Goal: Information Seeking & Learning: Learn about a topic

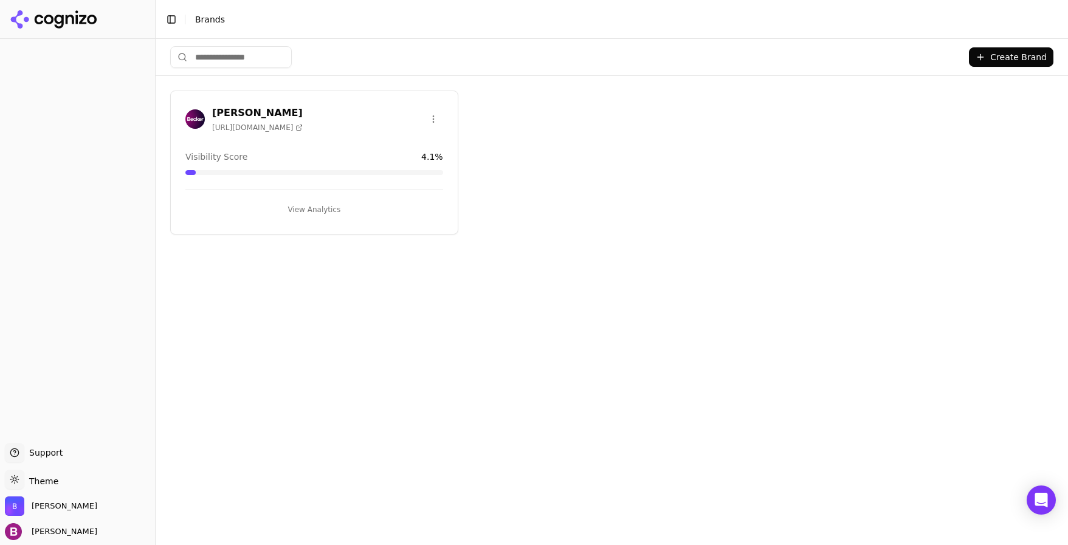
click at [330, 208] on button "View Analytics" at bounding box center [314, 209] width 258 height 19
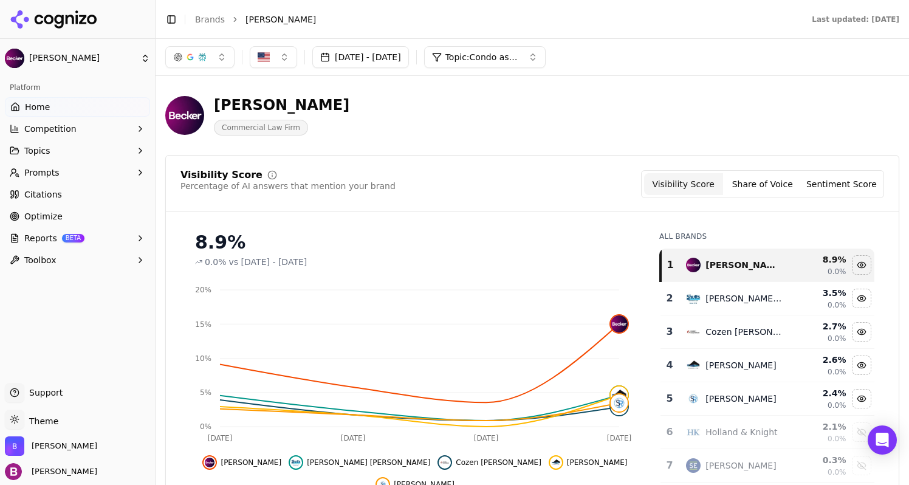
click at [516, 66] on button "Topic: Condo association law" at bounding box center [485, 57] width 122 height 22
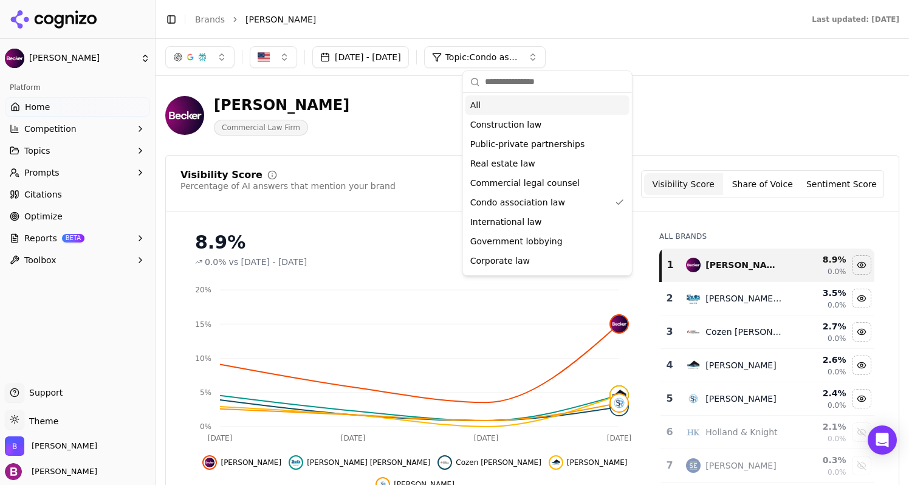
click at [484, 100] on div "All" at bounding box center [548, 104] width 164 height 19
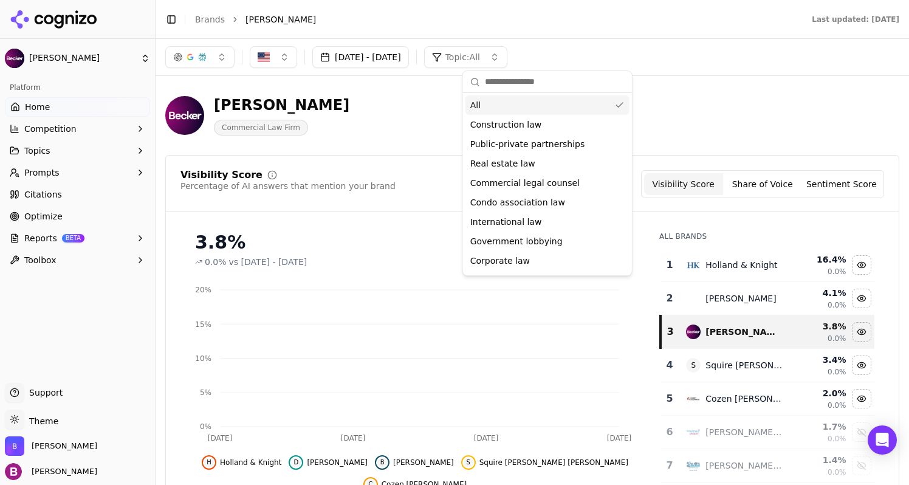
click at [389, 116] on div "[PERSON_NAME] Commercial Law Firm" at bounding box center [437, 115] width 545 height 40
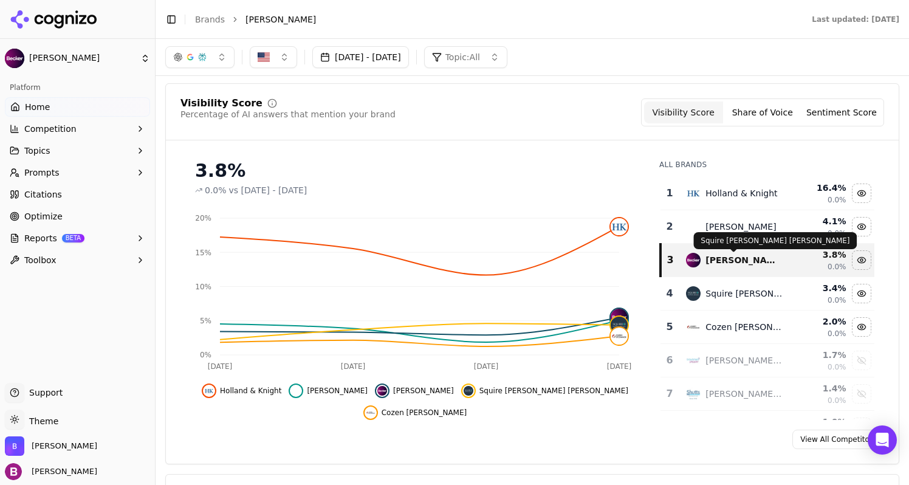
scroll to position [61, 0]
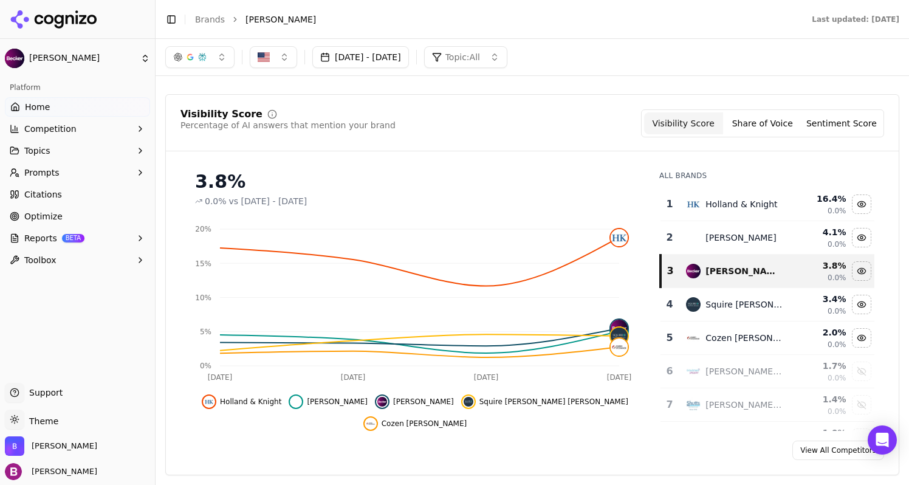
click at [491, 66] on button "Topic: All" at bounding box center [465, 57] width 83 height 22
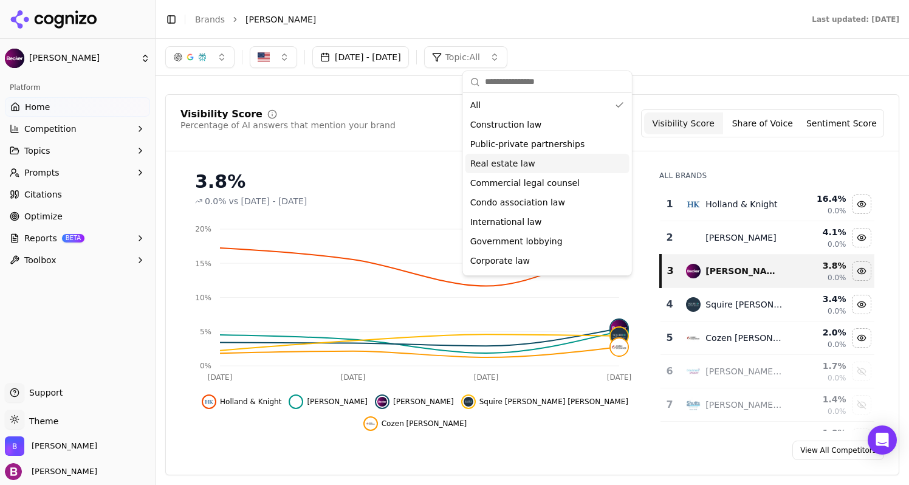
click at [736, 61] on div "[DATE] - [DATE] Topic: All" at bounding box center [532, 57] width 734 height 22
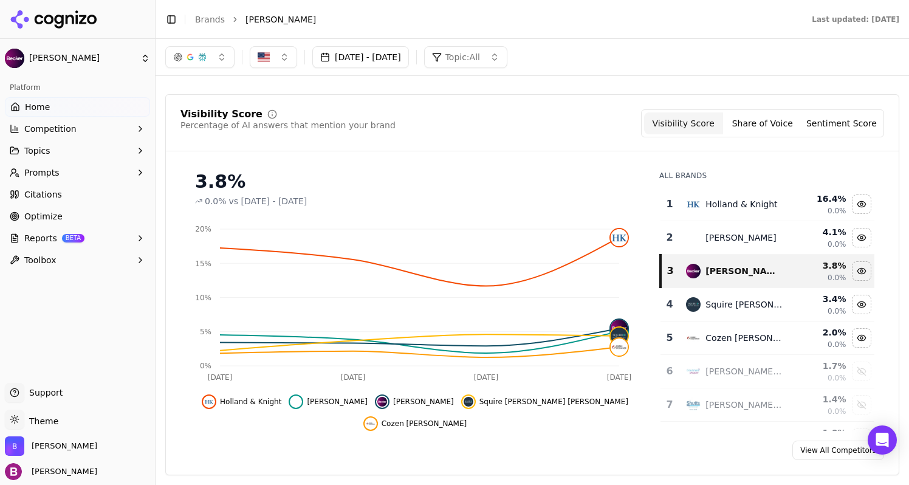
click at [502, 69] on div "[DATE] - [DATE] Topic: All" at bounding box center [533, 57] width 754 height 36
click at [480, 59] on span "Topic: All" at bounding box center [463, 57] width 35 height 12
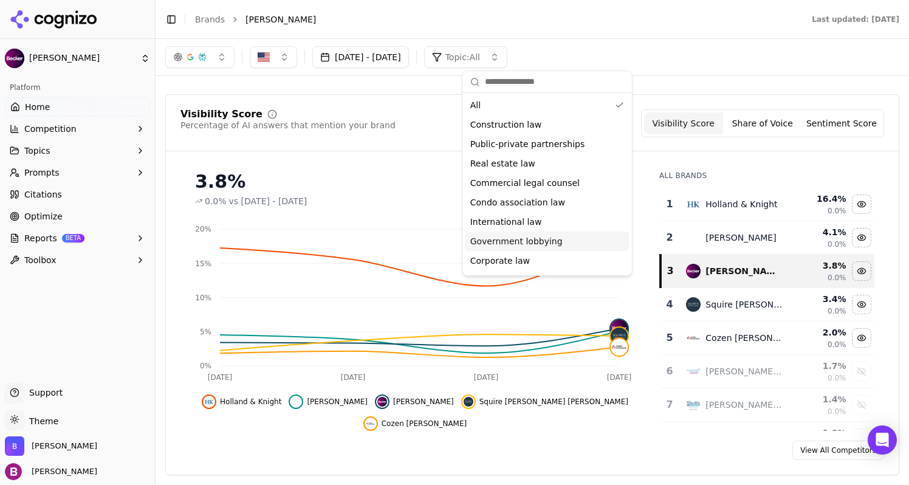
click at [503, 235] on span "Government lobbying" at bounding box center [517, 241] width 92 height 12
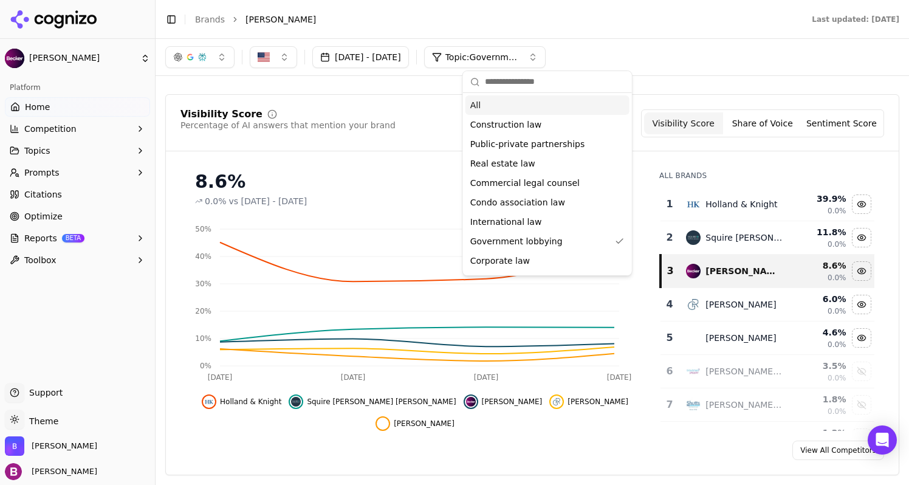
click at [690, 28] on header "Toggle Sidebar [PERSON_NAME] Last updated: [DATE]" at bounding box center [533, 19] width 754 height 39
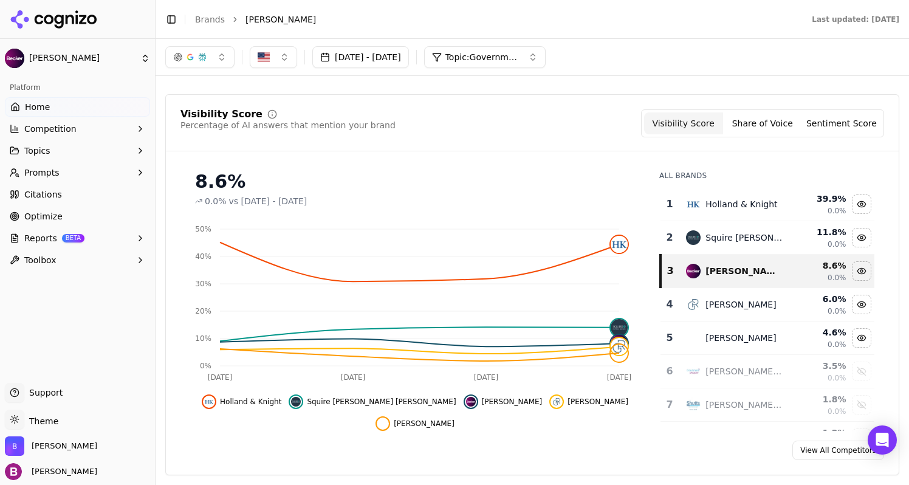
click at [551, 68] on div "[DATE] - [DATE] Topic: Government lobbying" at bounding box center [533, 57] width 754 height 36
click at [519, 61] on span "Topic: Government lobbying" at bounding box center [482, 57] width 73 height 12
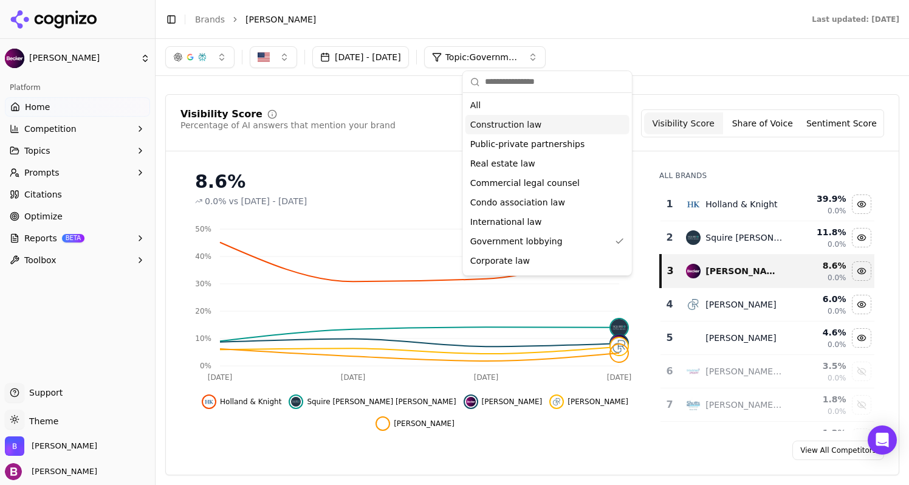
click at [528, 125] on span "Construction law" at bounding box center [507, 125] width 72 height 12
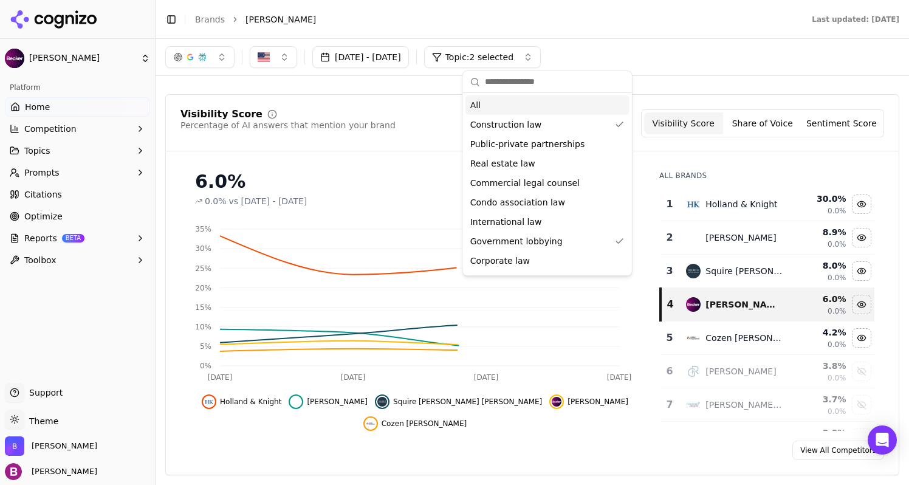
click at [664, 65] on div "[DATE] - [DATE] Topic: 2 selected" at bounding box center [532, 57] width 734 height 22
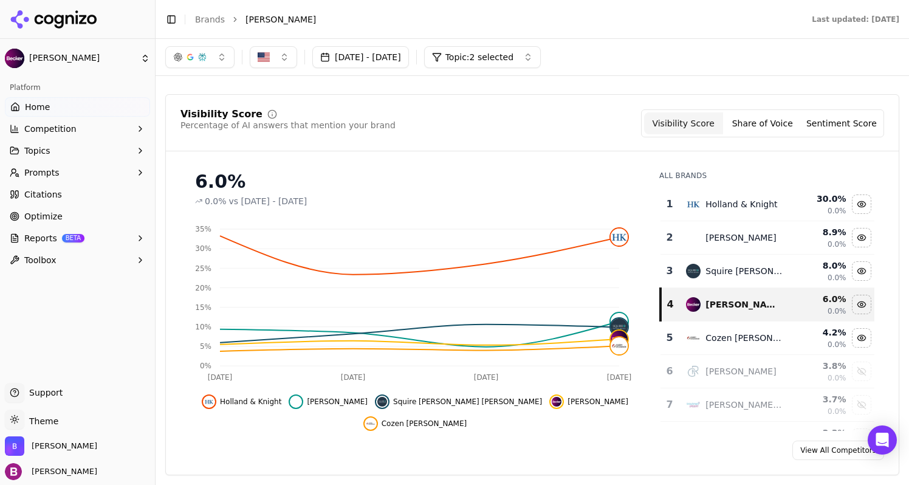
click at [84, 111] on link "Home" at bounding box center [77, 106] width 145 height 19
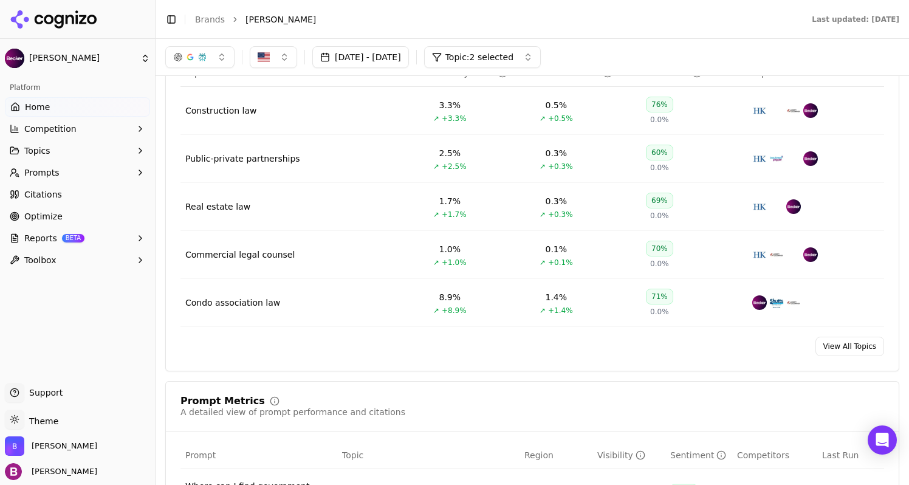
scroll to position [486, 0]
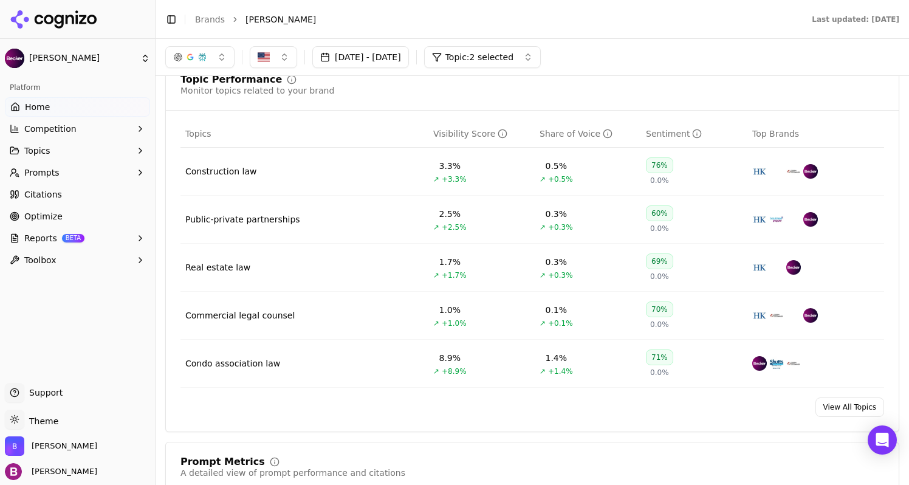
click at [109, 129] on button "Competition" at bounding box center [77, 128] width 145 height 19
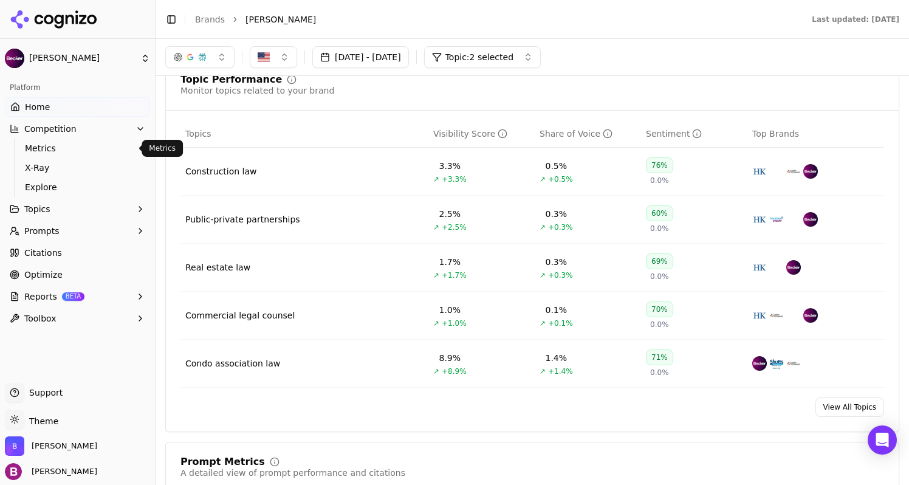
click at [70, 154] on link "Metrics" at bounding box center [78, 148] width 116 height 17
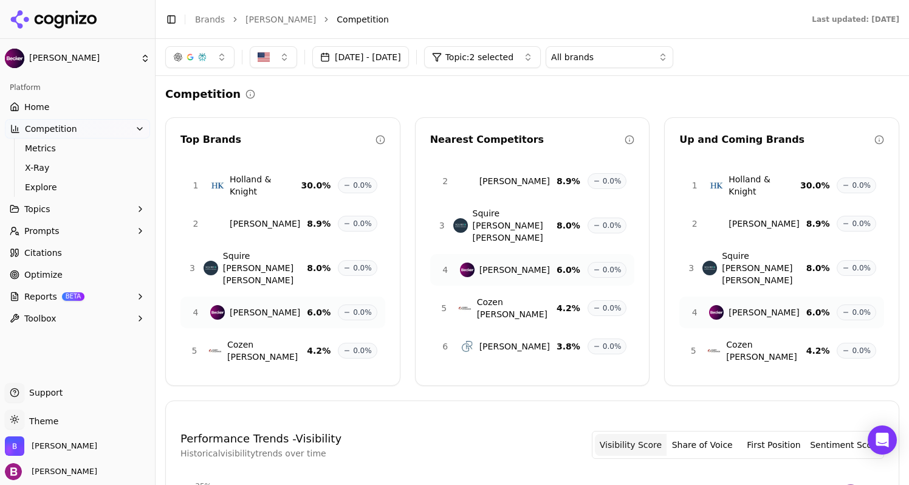
click at [220, 59] on button "button" at bounding box center [199, 57] width 69 height 22
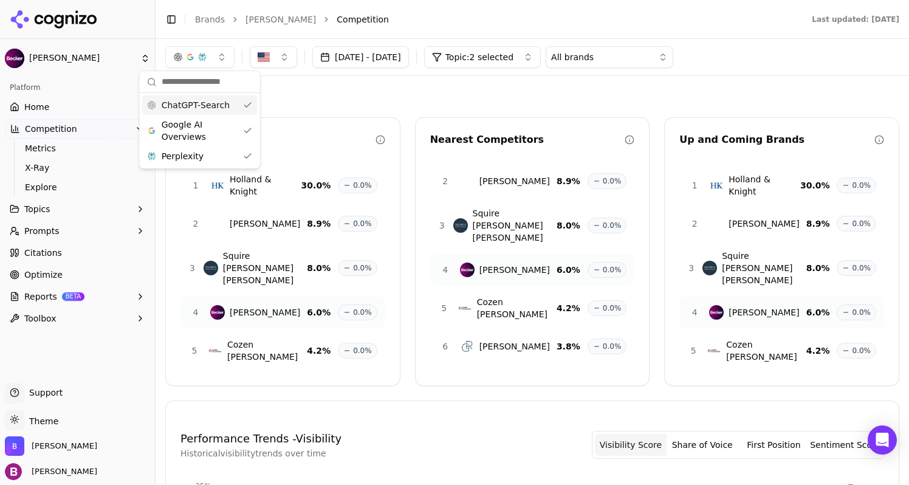
click at [220, 59] on button "button" at bounding box center [199, 57] width 69 height 22
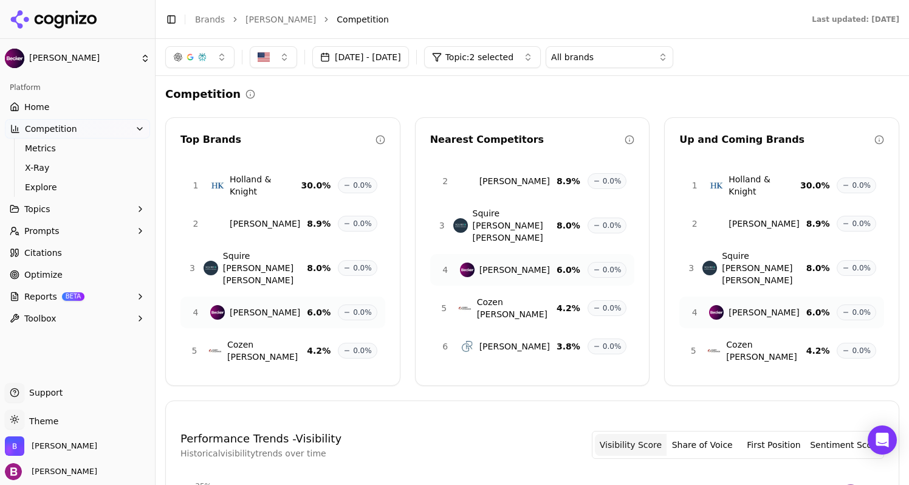
click at [267, 53] on img "button" at bounding box center [264, 57] width 12 height 12
click at [445, 86] on div "Competition" at bounding box center [532, 94] width 734 height 17
click at [409, 58] on button "[DATE] - [DATE]" at bounding box center [360, 57] width 97 height 22
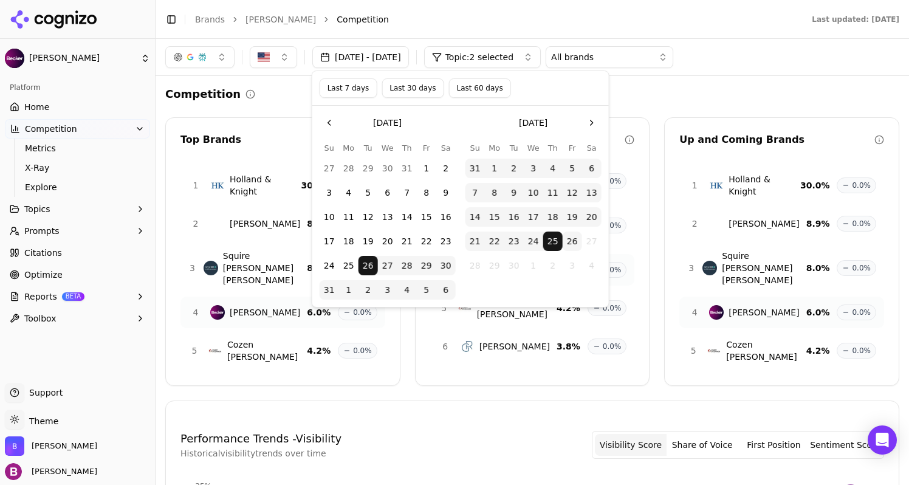
click at [340, 91] on button "Last 7 days" at bounding box center [349, 87] width 58 height 19
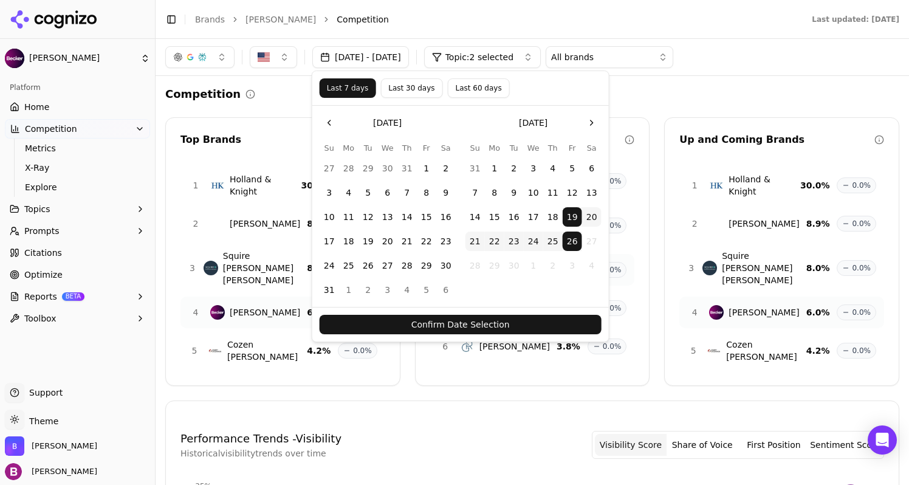
click at [410, 324] on button "Confirm Date Selection" at bounding box center [461, 324] width 282 height 19
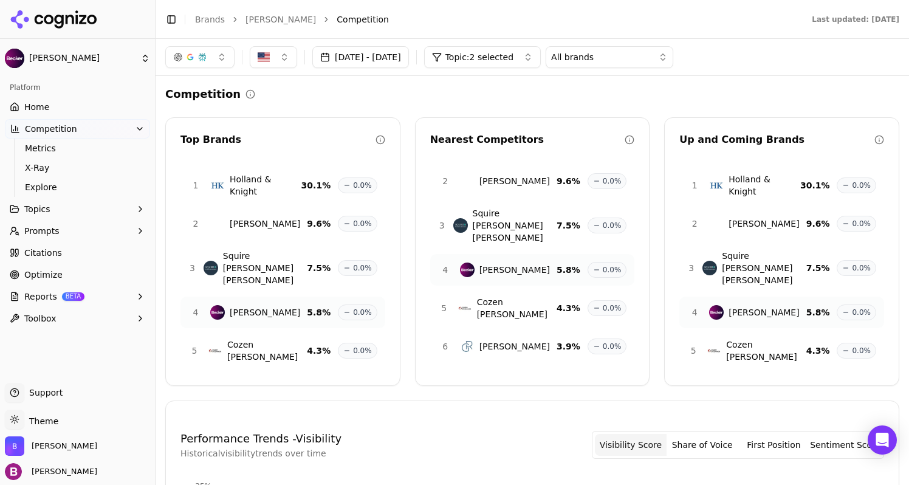
click at [497, 61] on span "Topic: 2 selected" at bounding box center [480, 57] width 68 height 12
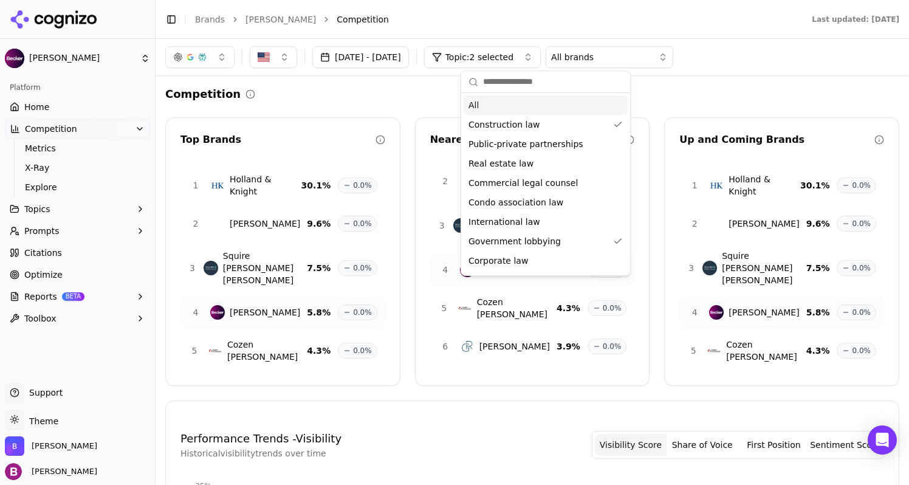
click at [559, 108] on div "All" at bounding box center [546, 104] width 164 height 19
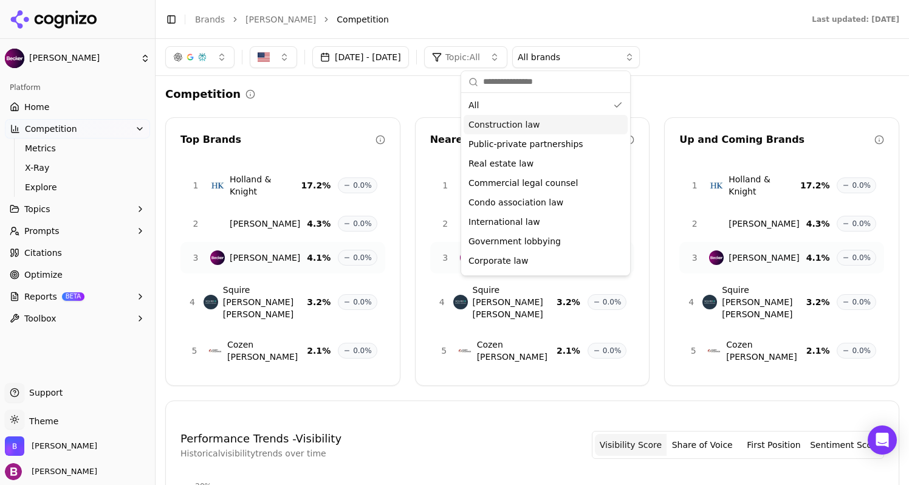
click at [381, 75] on div "[DATE] - [DATE] Topic: All All brands" at bounding box center [533, 57] width 754 height 37
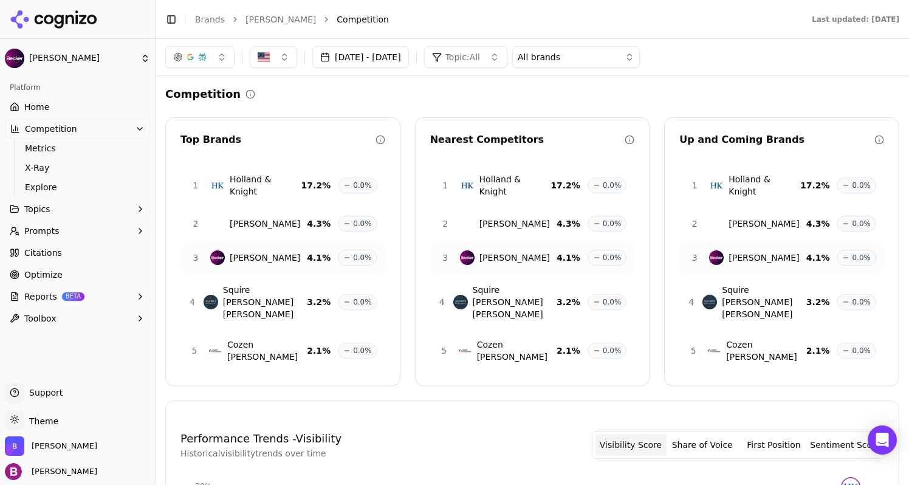
click at [640, 53] on button "All brands" at bounding box center [576, 57] width 128 height 22
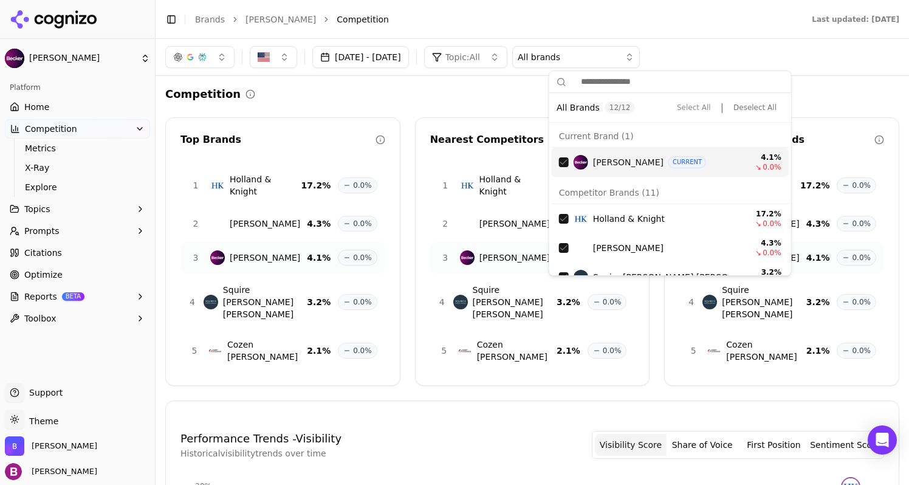
click at [500, 88] on div "Competition" at bounding box center [532, 94] width 734 height 17
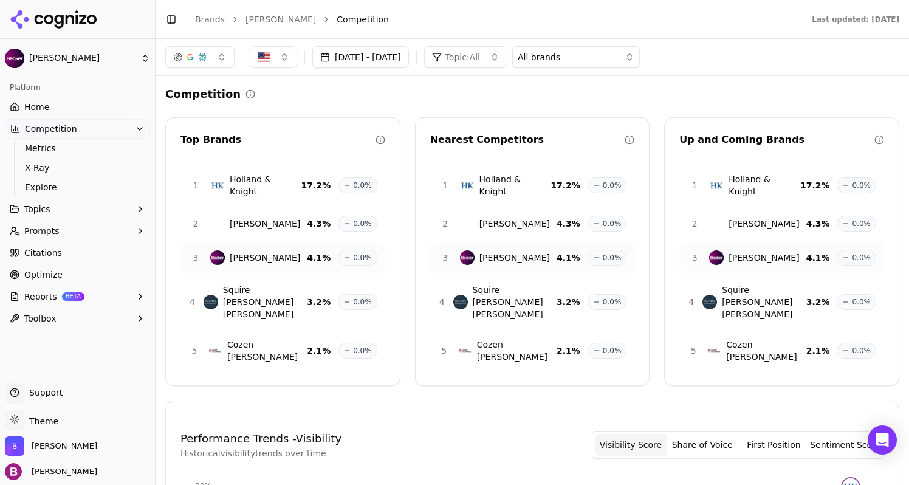
click at [508, 61] on button "Topic: All" at bounding box center [465, 57] width 83 height 22
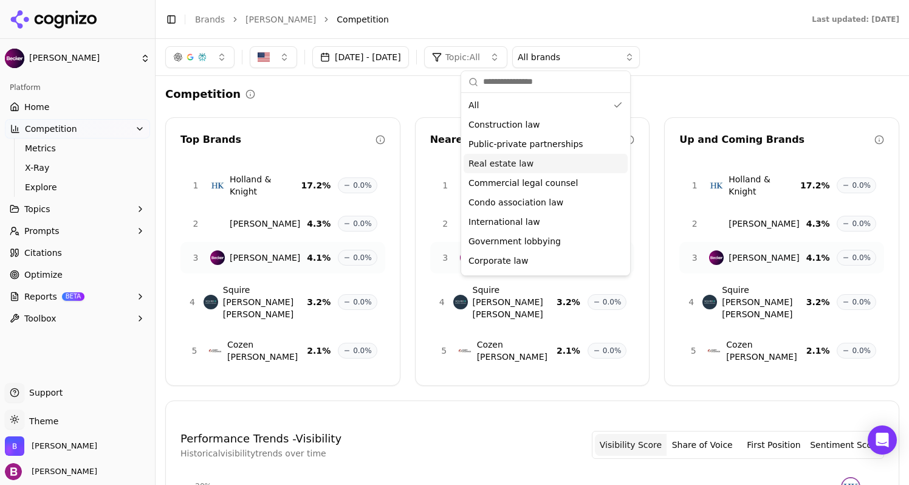
click at [412, 98] on div "Competition" at bounding box center [532, 94] width 734 height 17
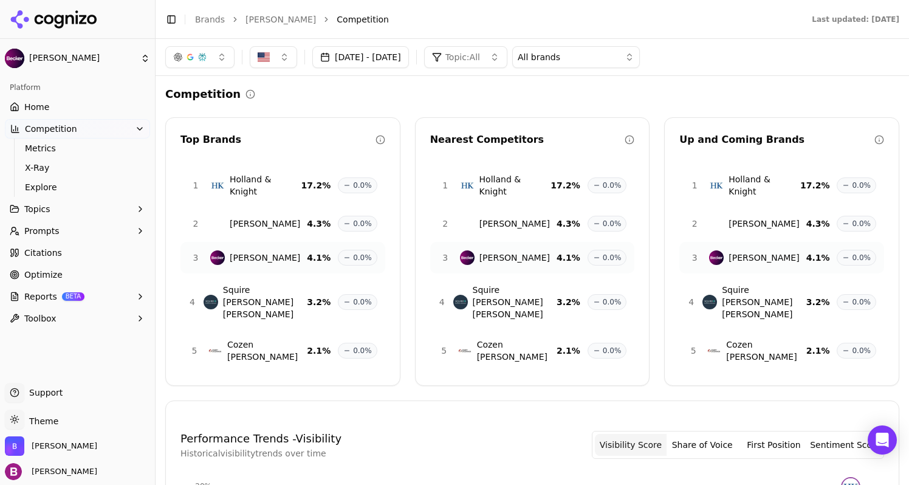
click at [187, 61] on div "button" at bounding box center [190, 57] width 10 height 10
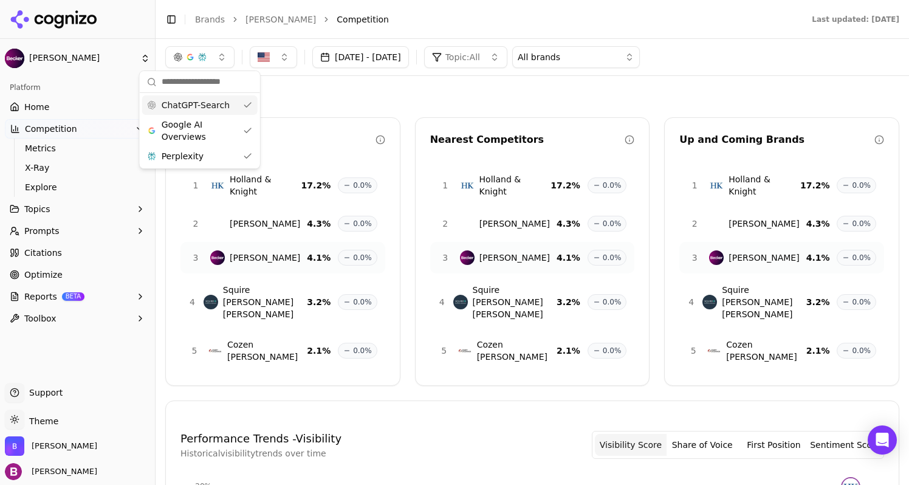
click at [215, 54] on button "button" at bounding box center [199, 57] width 69 height 22
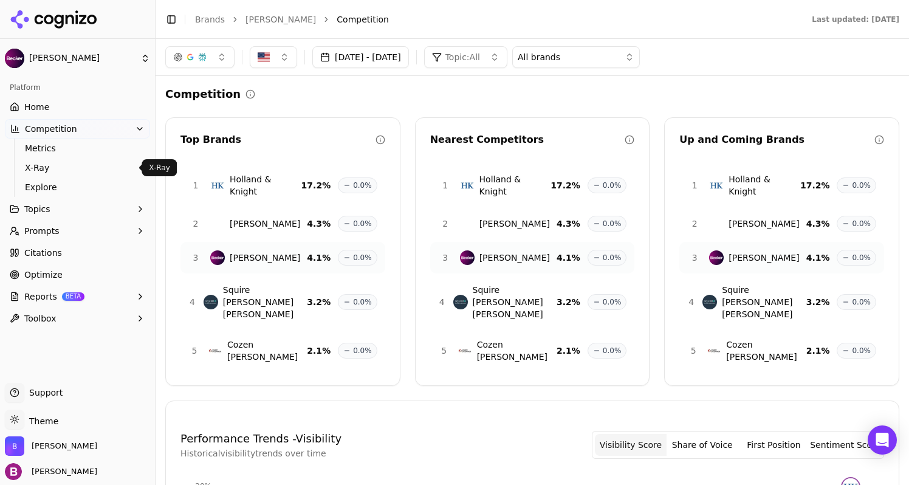
click at [51, 168] on span "X-Ray" at bounding box center [78, 168] width 106 height 12
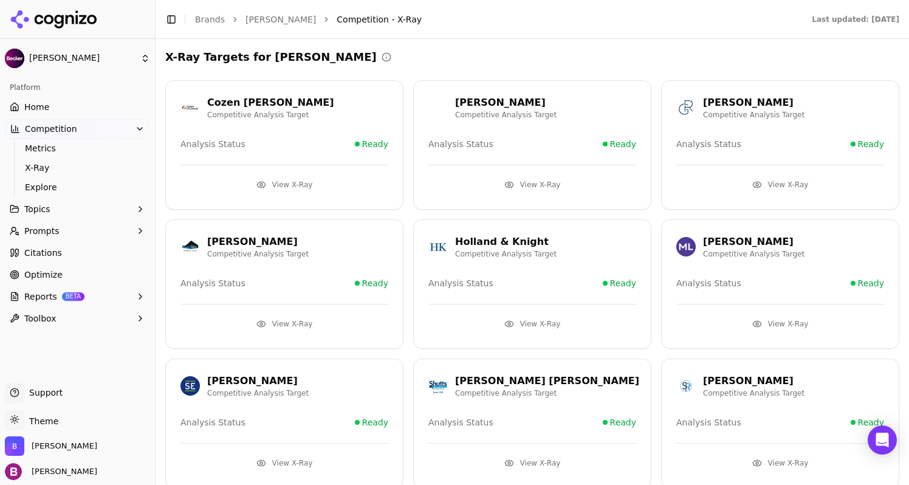
click at [272, 320] on button "View X-Ray" at bounding box center [285, 323] width 208 height 19
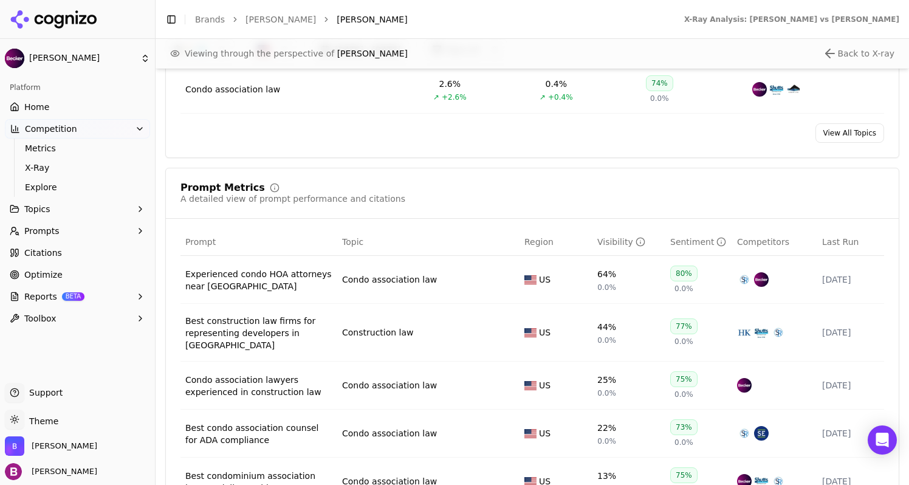
scroll to position [851, 0]
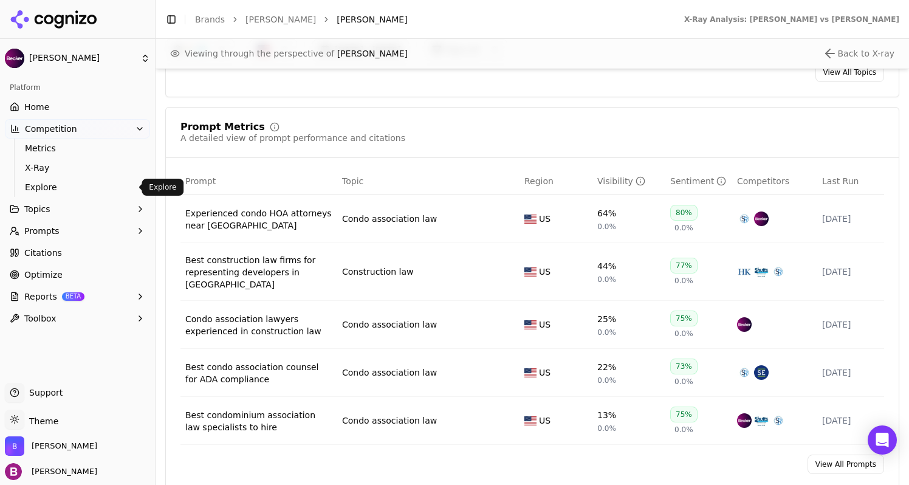
click at [39, 188] on span "Explore" at bounding box center [78, 187] width 106 height 12
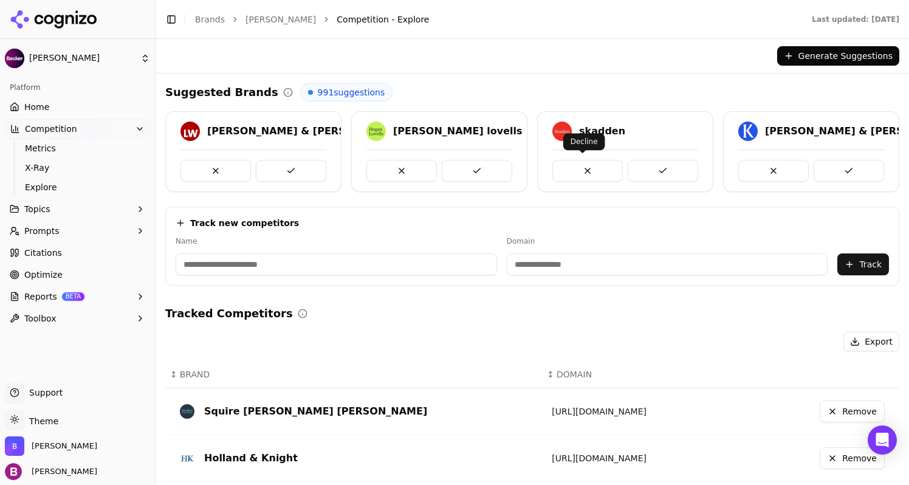
click at [565, 171] on button at bounding box center [588, 171] width 71 height 22
click at [60, 208] on button "Topics" at bounding box center [77, 208] width 145 height 19
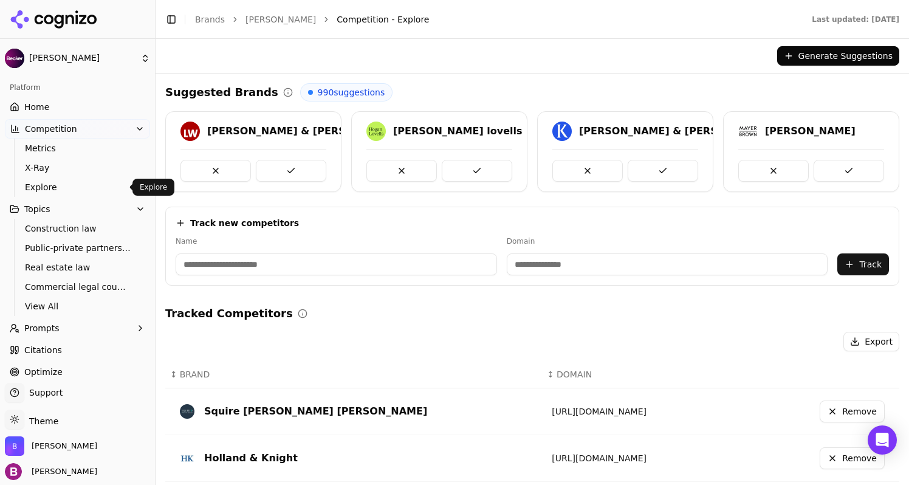
click at [52, 188] on span "Explore" at bounding box center [78, 187] width 106 height 12
click at [33, 205] on span "Topics" at bounding box center [37, 209] width 26 height 12
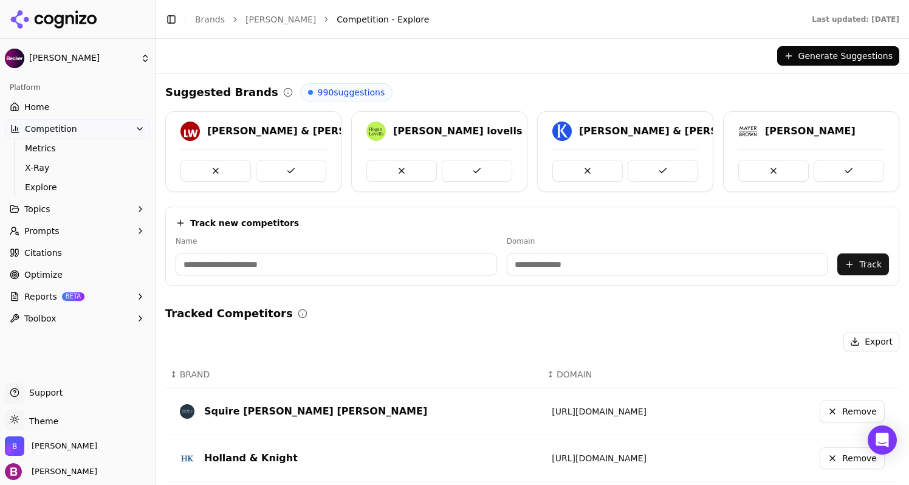
click at [33, 205] on span "Topics" at bounding box center [37, 209] width 26 height 12
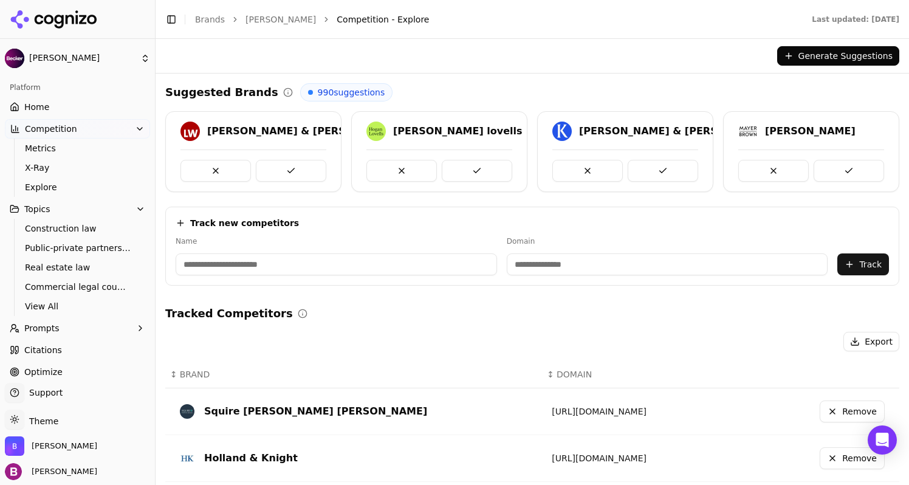
click at [51, 229] on span "Construction law" at bounding box center [78, 229] width 106 height 12
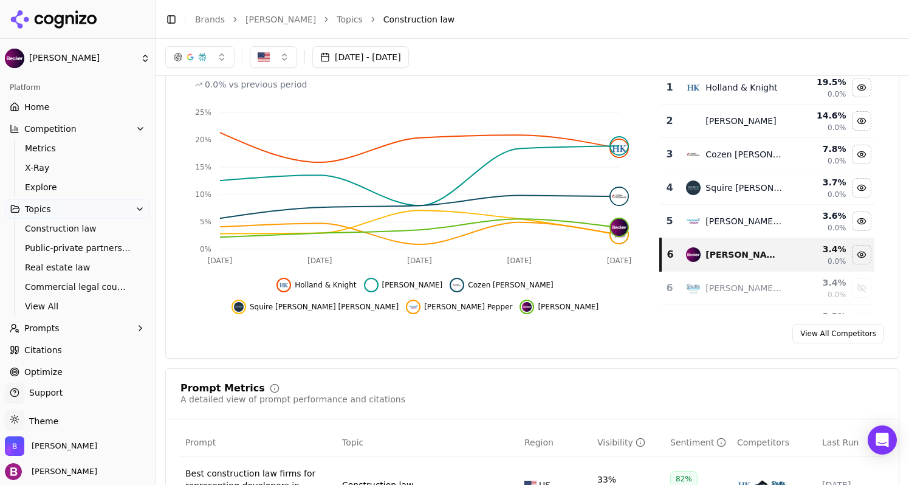
scroll to position [122, 0]
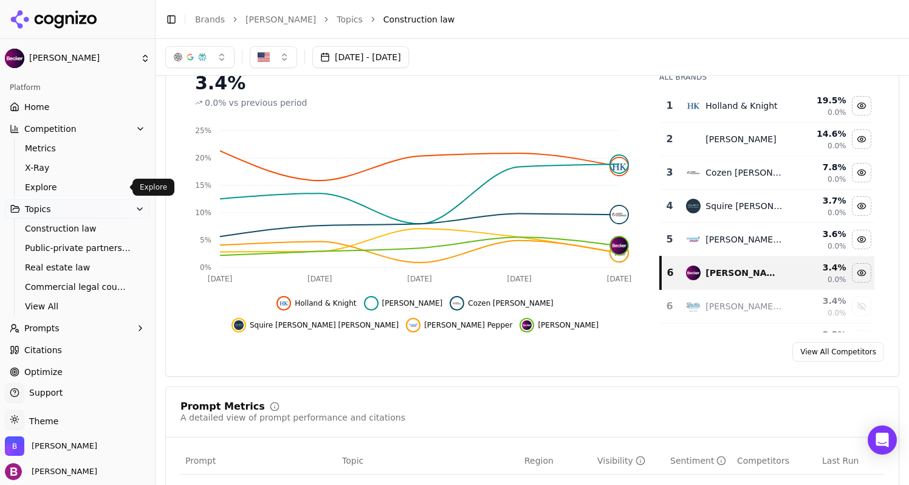
click at [43, 185] on span "Explore" at bounding box center [78, 187] width 106 height 12
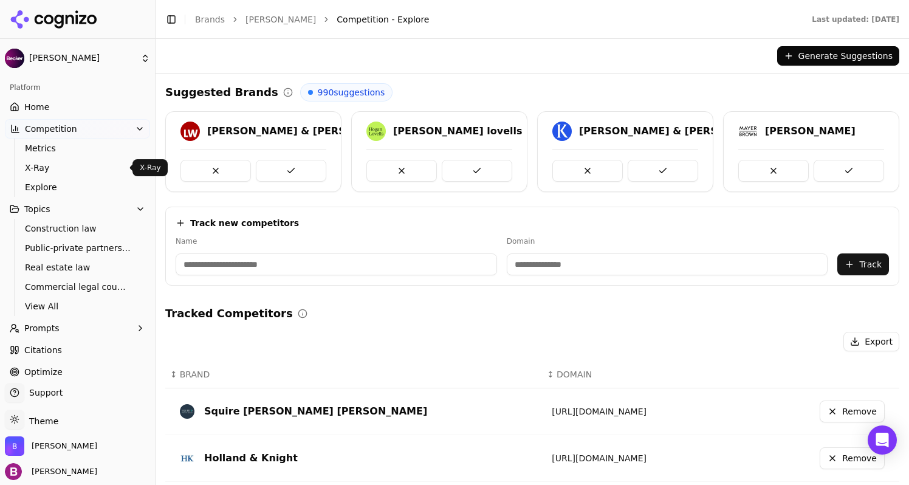
click at [40, 172] on span "X-Ray" at bounding box center [78, 168] width 106 height 12
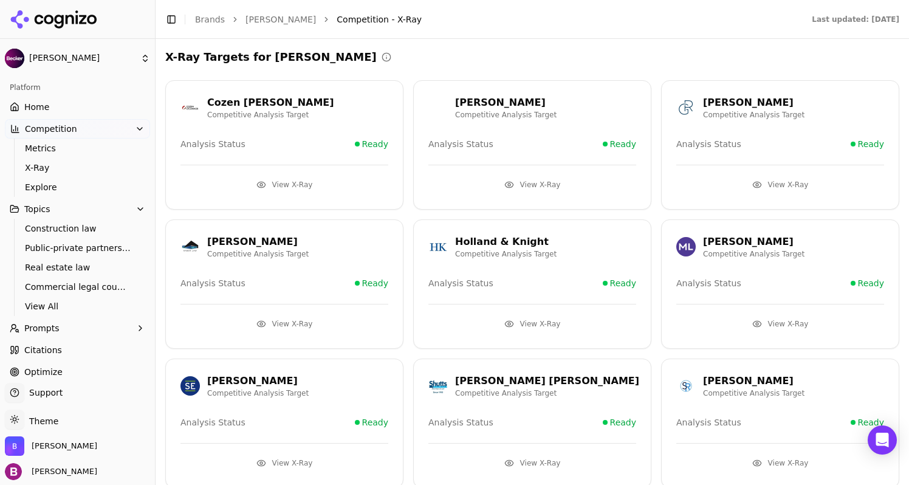
click at [521, 316] on button "View X-Ray" at bounding box center [533, 323] width 208 height 19
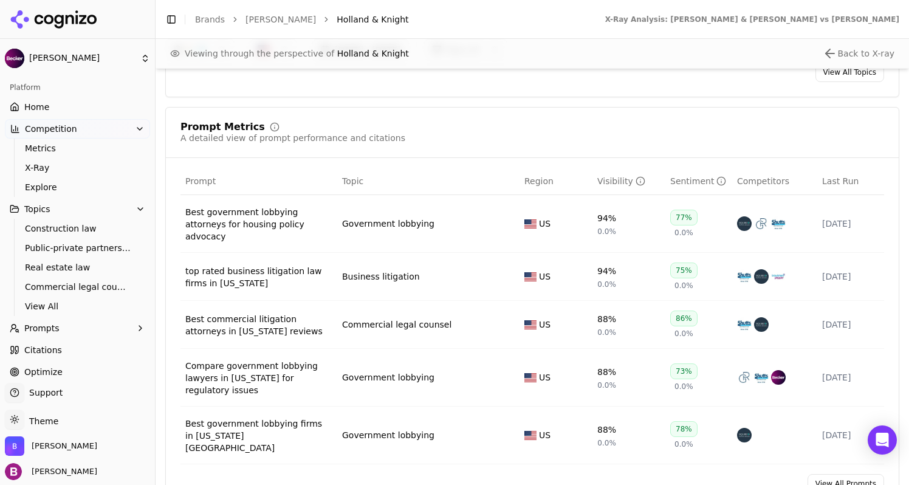
scroll to position [912, 0]
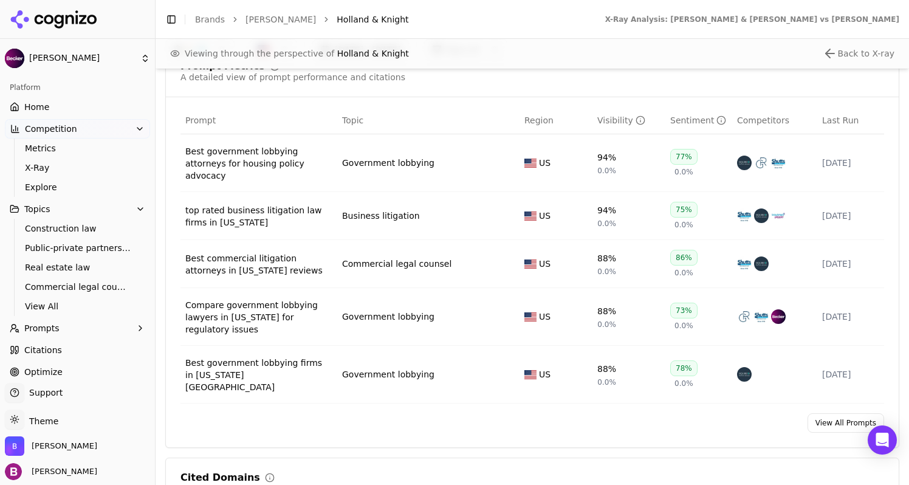
click at [839, 413] on link "View All Prompts" at bounding box center [846, 422] width 77 height 19
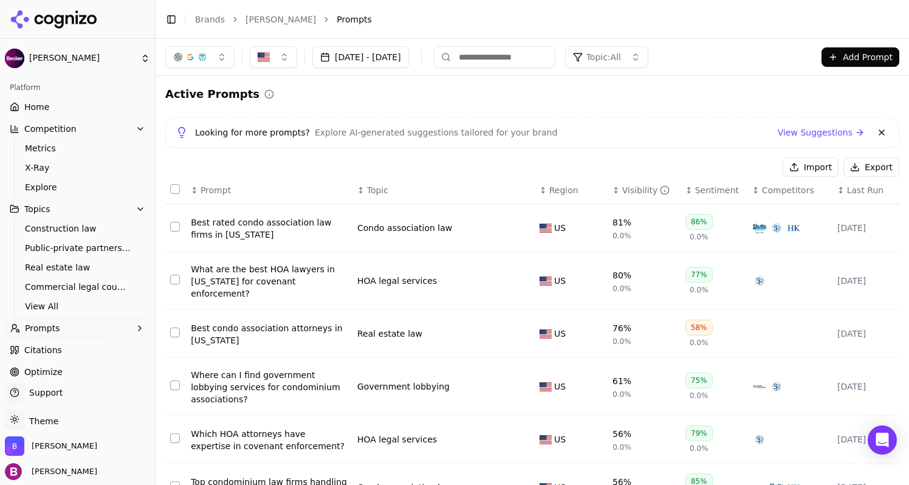
click at [642, 49] on button "Topic: All" at bounding box center [606, 57] width 83 height 22
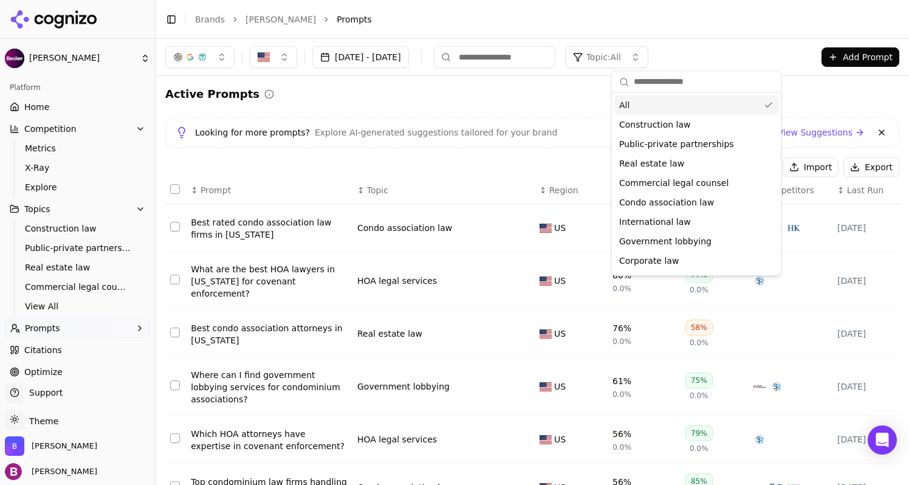
click at [661, 20] on li "Prompts" at bounding box center [606, 19] width 539 height 12
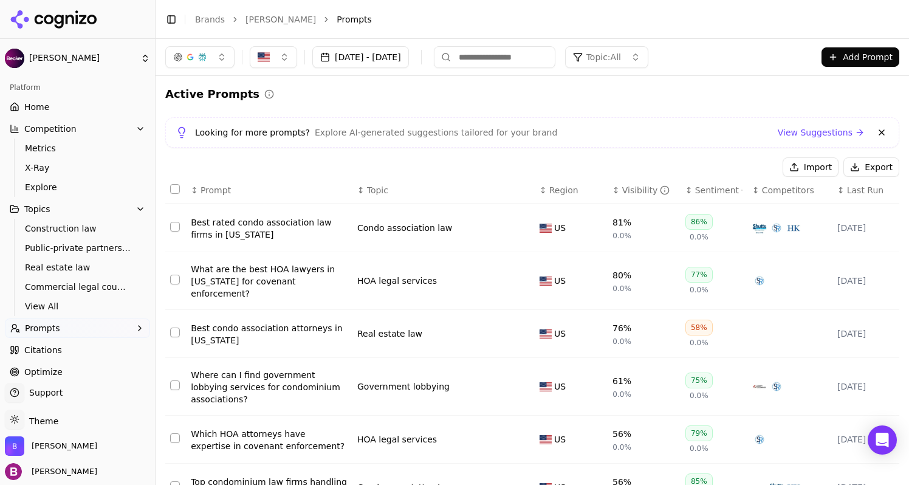
click at [44, 332] on span "Prompts" at bounding box center [42, 328] width 35 height 12
click at [44, 347] on span "Active" at bounding box center [78, 348] width 106 height 12
click at [621, 57] on span "Topic: All" at bounding box center [604, 57] width 35 height 12
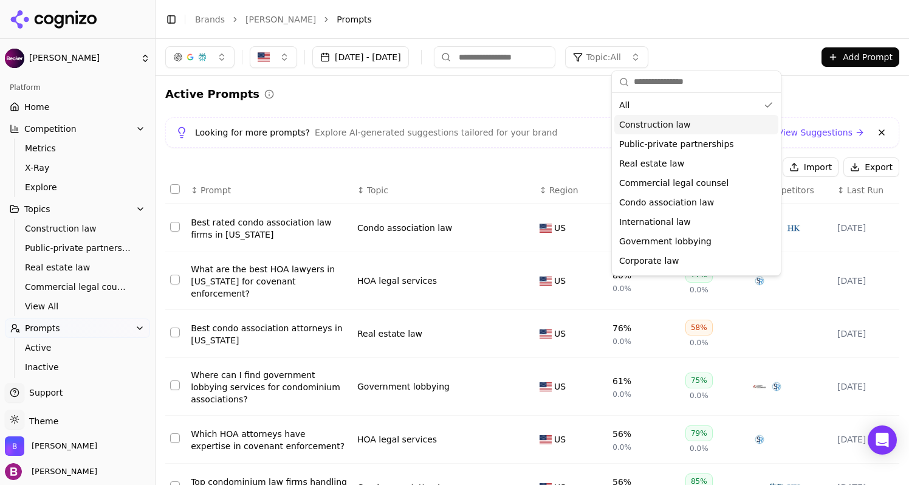
click at [652, 131] on div "Construction law" at bounding box center [697, 124] width 164 height 19
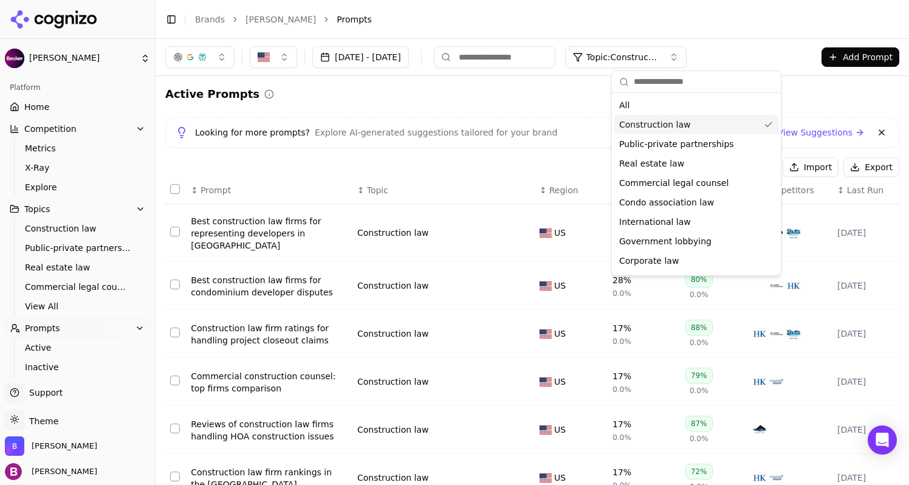
click at [564, 100] on div "Active Prompts" at bounding box center [532, 94] width 734 height 17
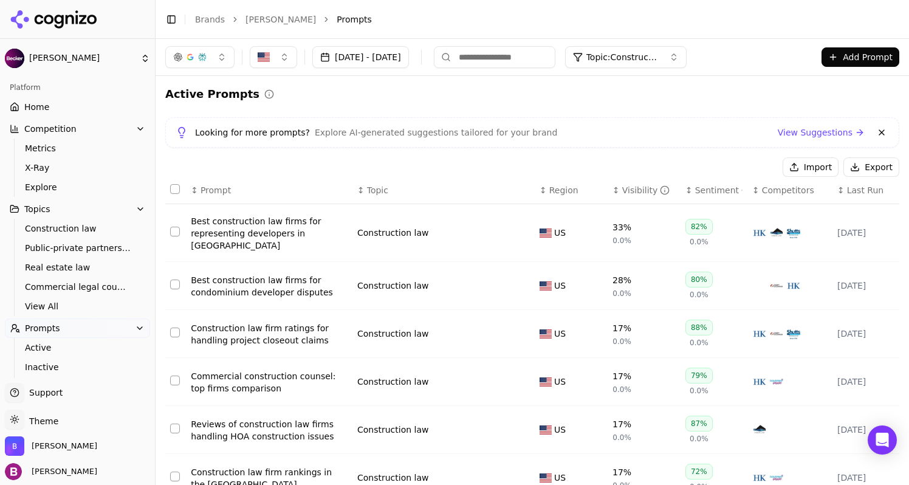
click at [762, 188] on span "Competitors" at bounding box center [788, 190] width 52 height 12
click at [255, 221] on div "Best construction law firms for representing developers in [GEOGRAPHIC_DATA]" at bounding box center [269, 233] width 157 height 36
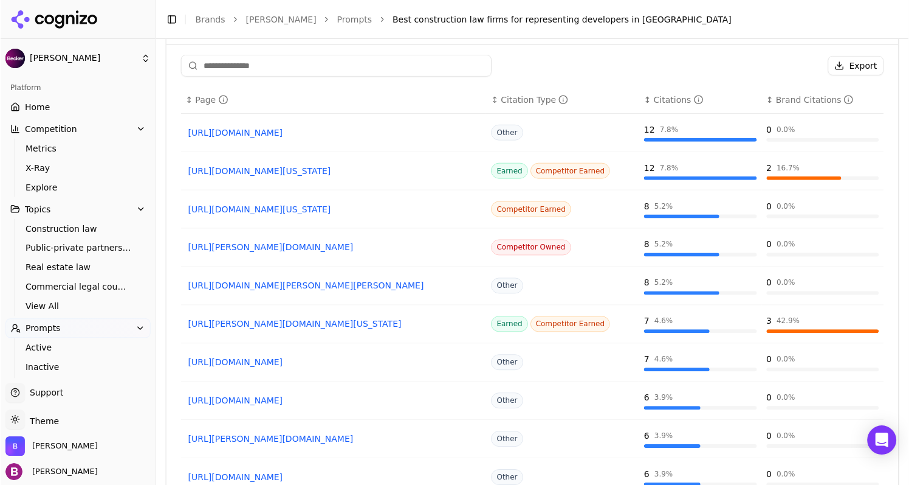
scroll to position [1033, 0]
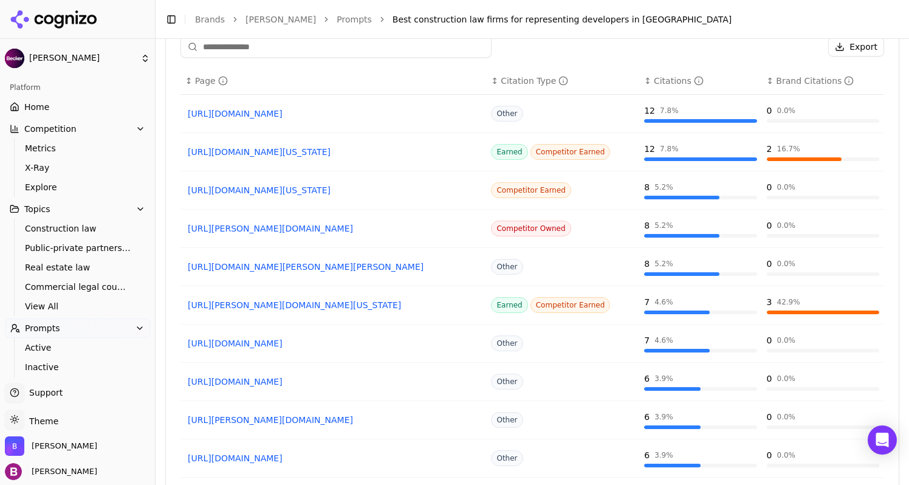
click at [322, 261] on link "[URL][DOMAIN_NAME][PERSON_NAME][PERSON_NAME]" at bounding box center [333, 267] width 291 height 12
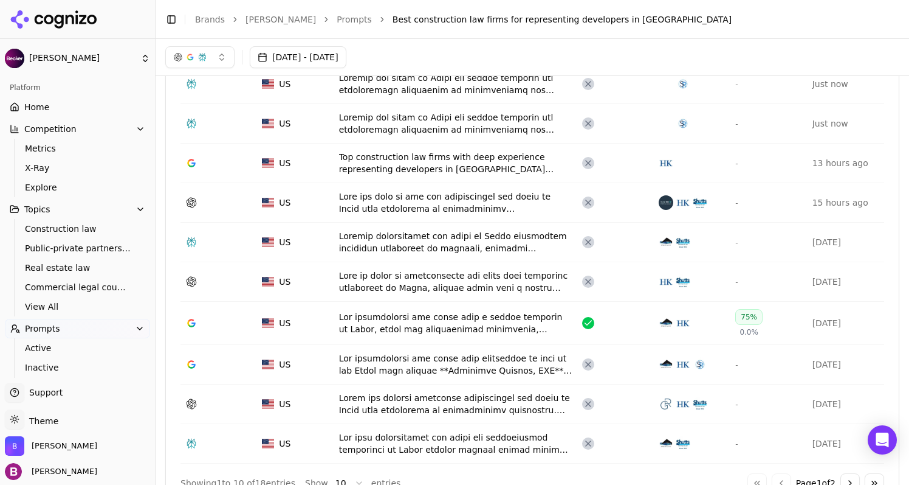
scroll to position [426, 0]
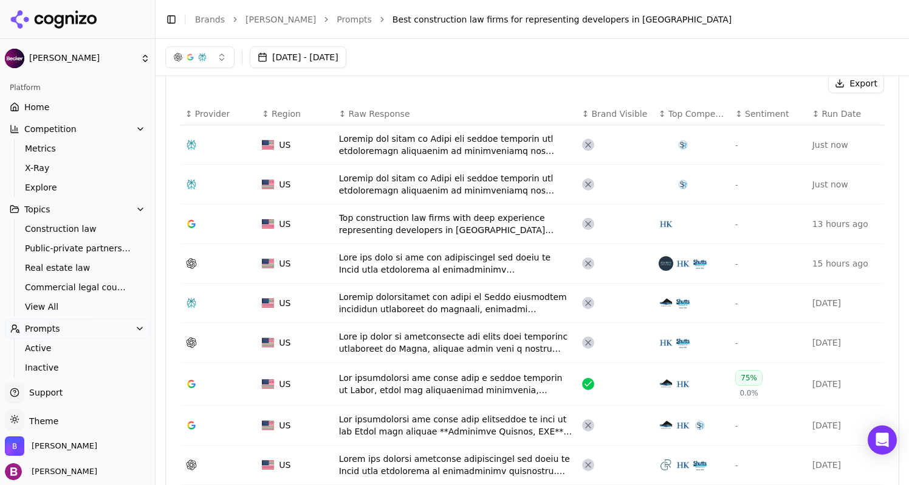
click at [416, 139] on div "Data table" at bounding box center [455, 145] width 233 height 24
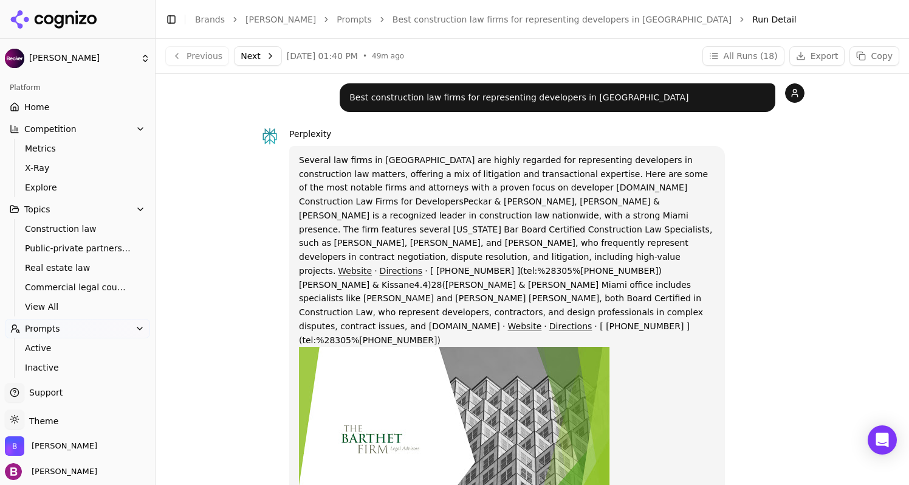
click at [754, 53] on button "All Runs ( 18 )" at bounding box center [744, 55] width 82 height 19
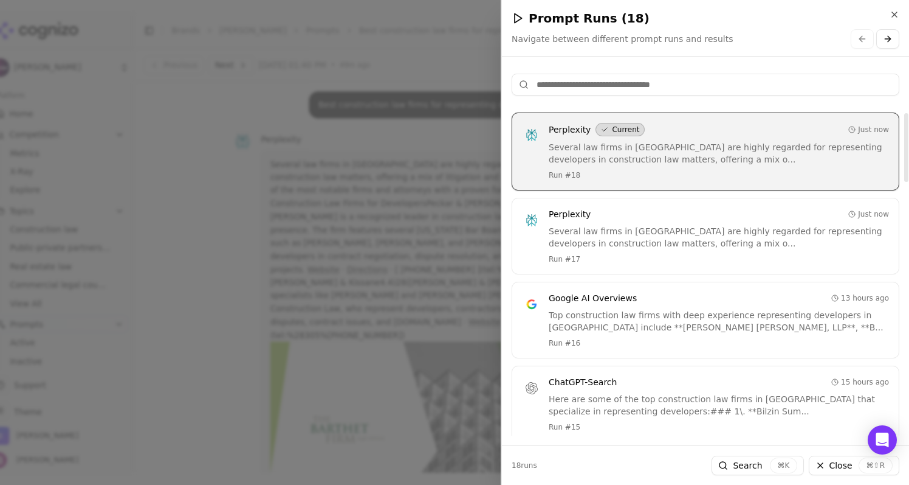
click at [607, 81] on input at bounding box center [706, 85] width 388 height 22
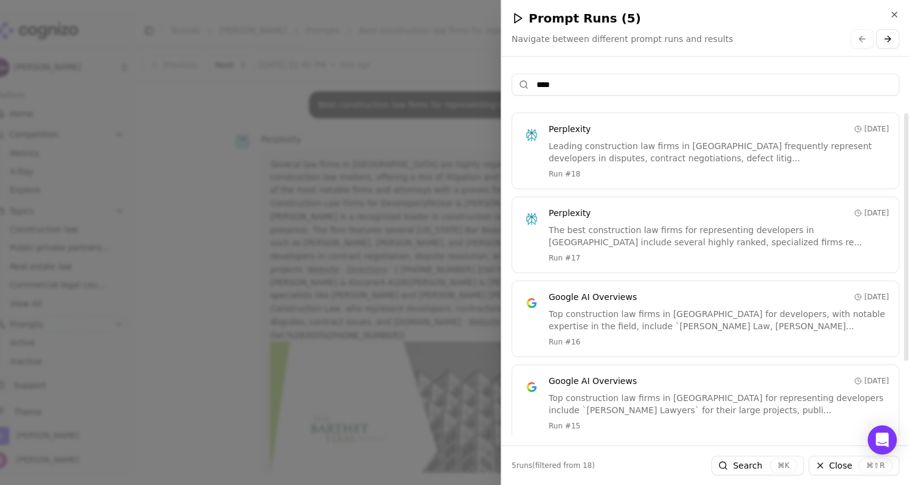
type input "****"
click at [616, 151] on div "Leading construction law firms in [GEOGRAPHIC_DATA] frequently represent develo…" at bounding box center [719, 152] width 340 height 24
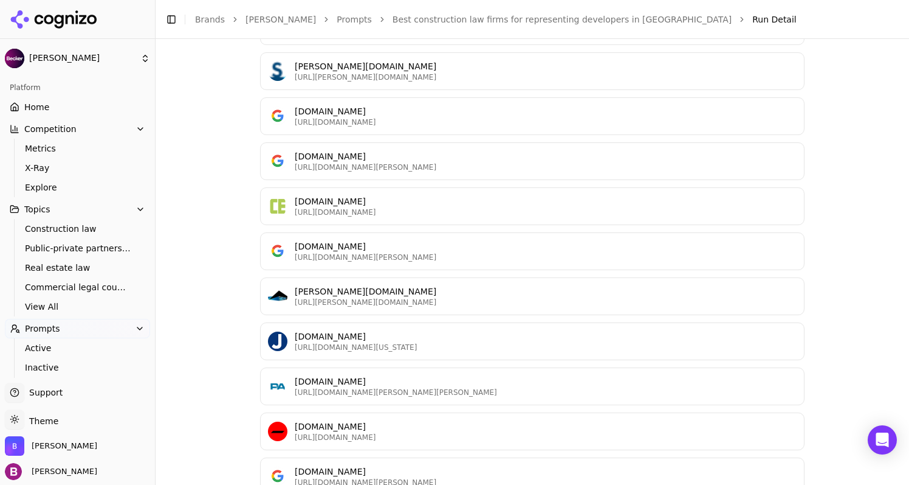
scroll to position [191, 0]
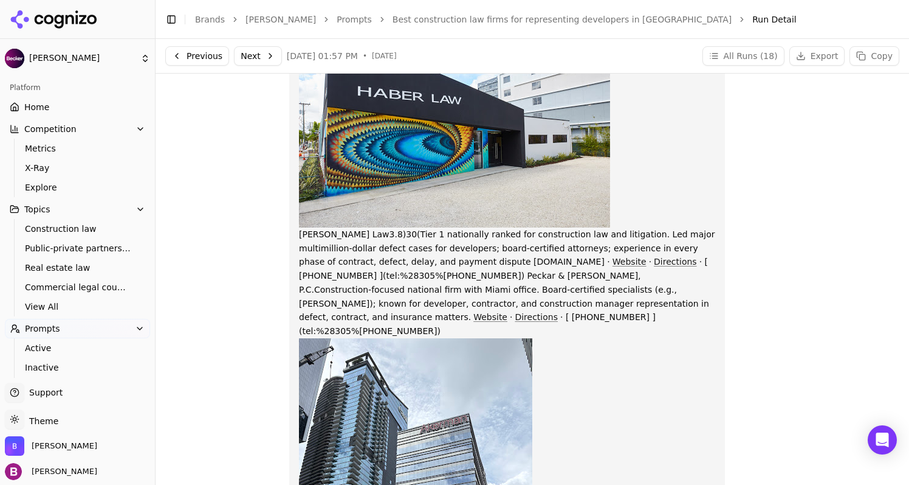
click at [474, 312] on link "Website" at bounding box center [491, 317] width 34 height 10
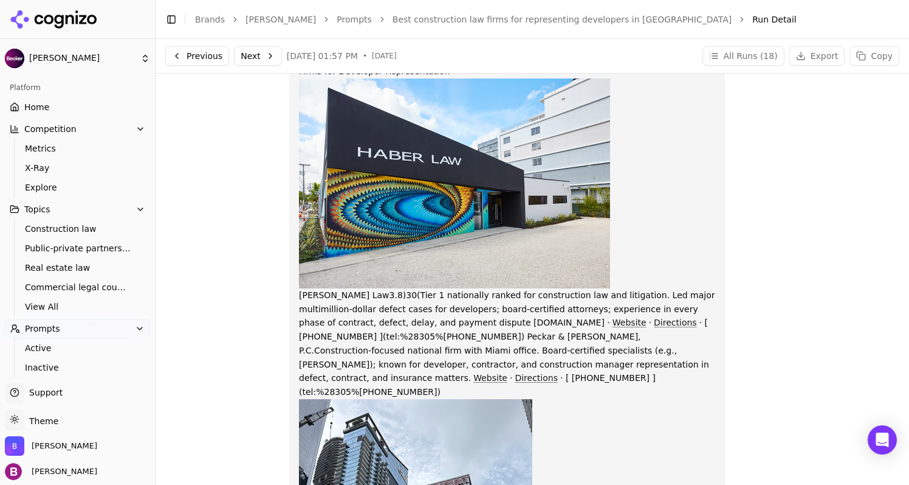
click at [760, 57] on button "All Runs ( 18 )" at bounding box center [744, 55] width 82 height 19
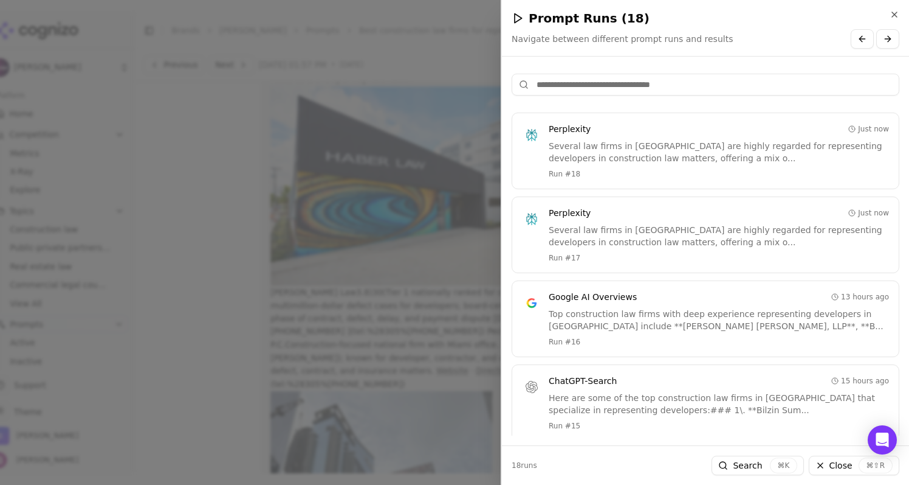
click at [580, 84] on input at bounding box center [706, 85] width 388 height 22
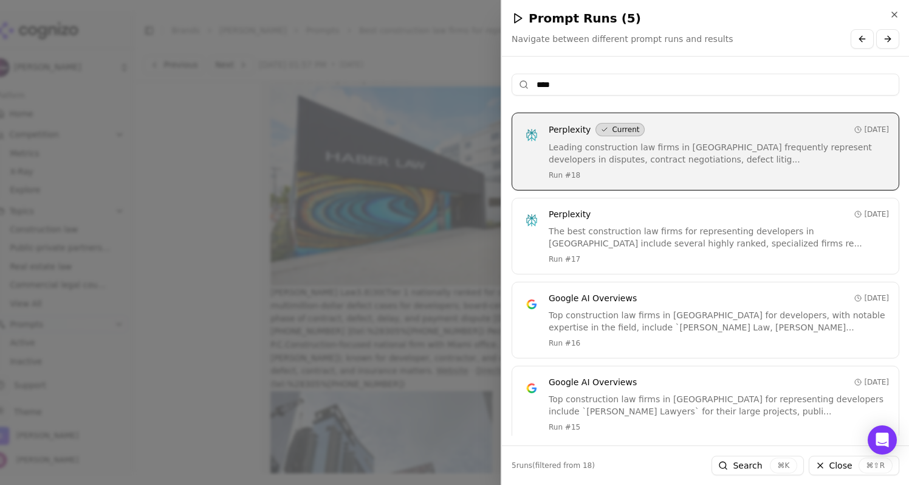
type input "****"
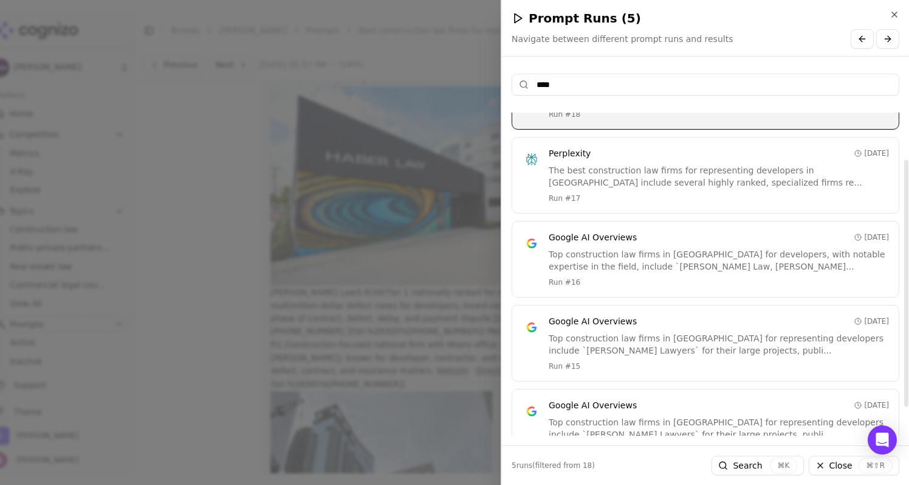
click at [595, 248] on div "Top construction law firms in [GEOGRAPHIC_DATA] for developers, with notable ex…" at bounding box center [719, 260] width 340 height 24
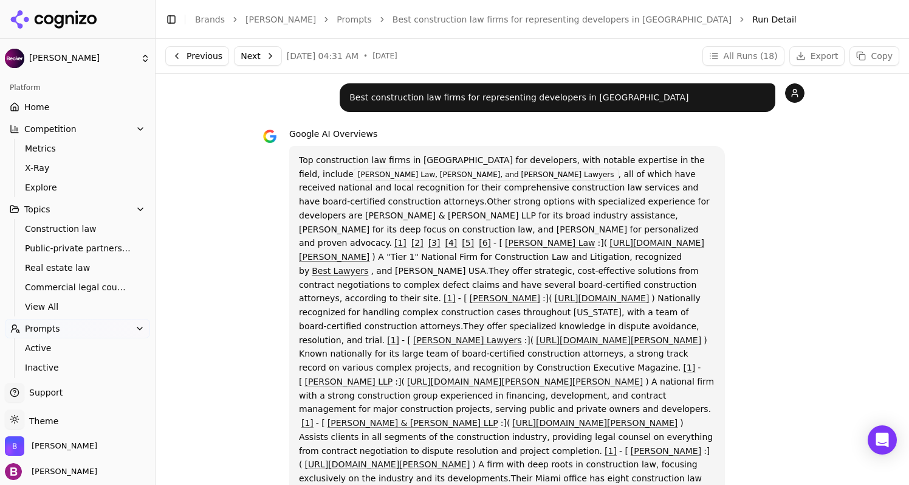
click at [747, 51] on button "All Runs ( 18 )" at bounding box center [744, 55] width 82 height 19
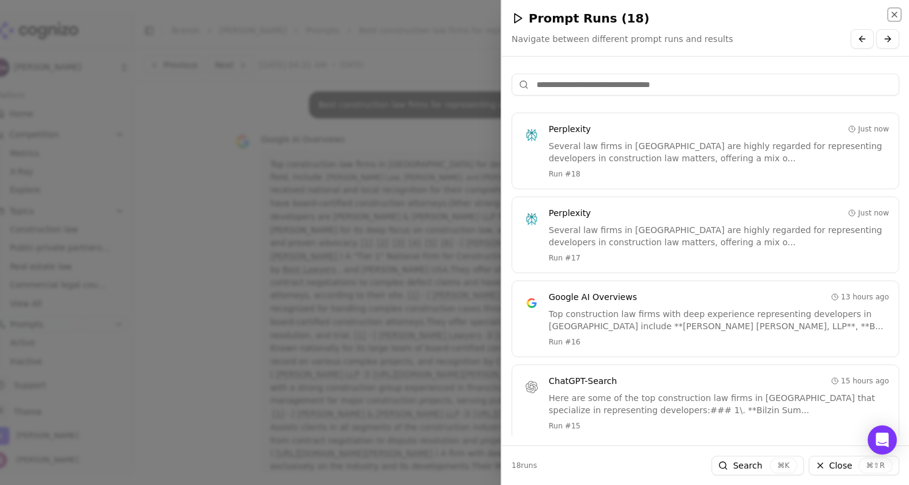
click at [897, 12] on icon "button" at bounding box center [894, 14] width 5 height 5
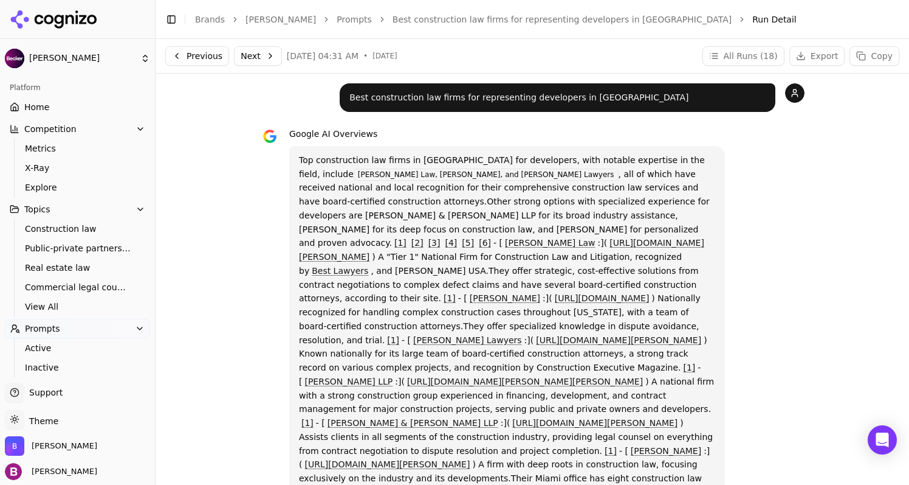
scroll to position [61, 0]
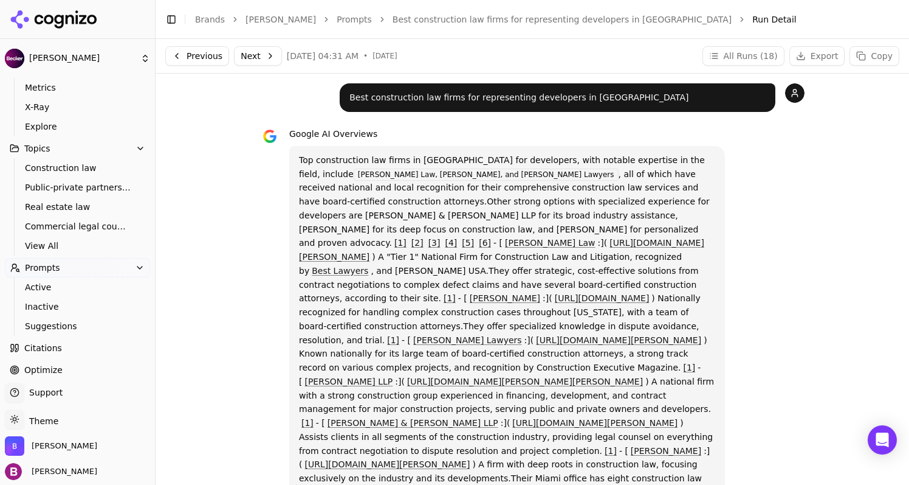
click at [46, 347] on span "Citations" at bounding box center [43, 348] width 38 height 12
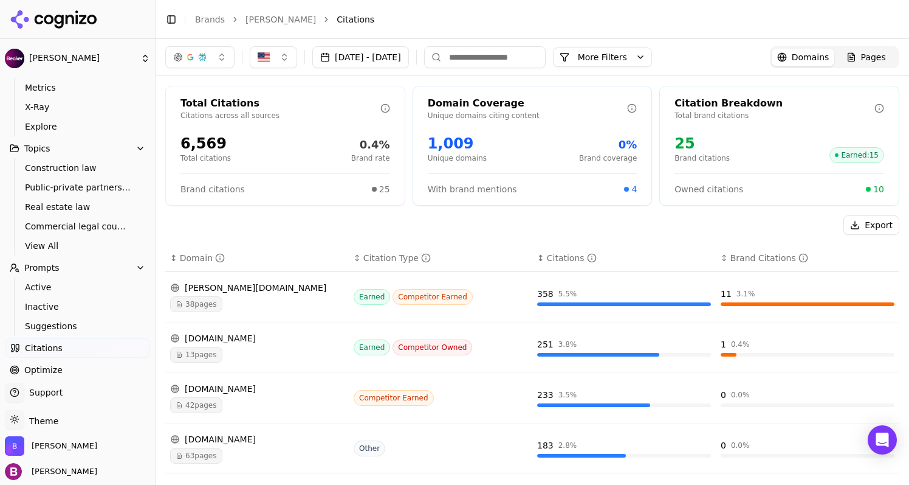
click at [652, 47] on div "[DATE] - [DATE] More More Filters" at bounding box center [408, 57] width 487 height 22
click at [652, 52] on button "More Filters" at bounding box center [602, 56] width 99 height 19
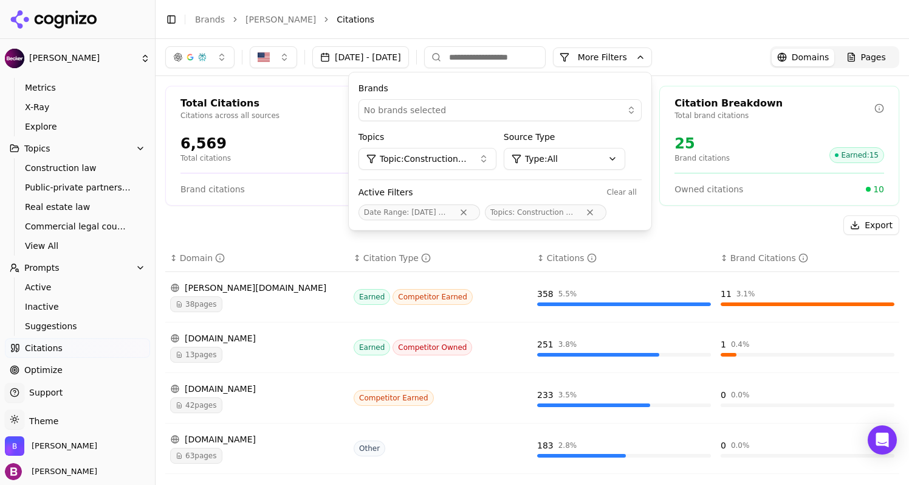
click at [446, 110] on span "No brands selected" at bounding box center [405, 110] width 82 height 12
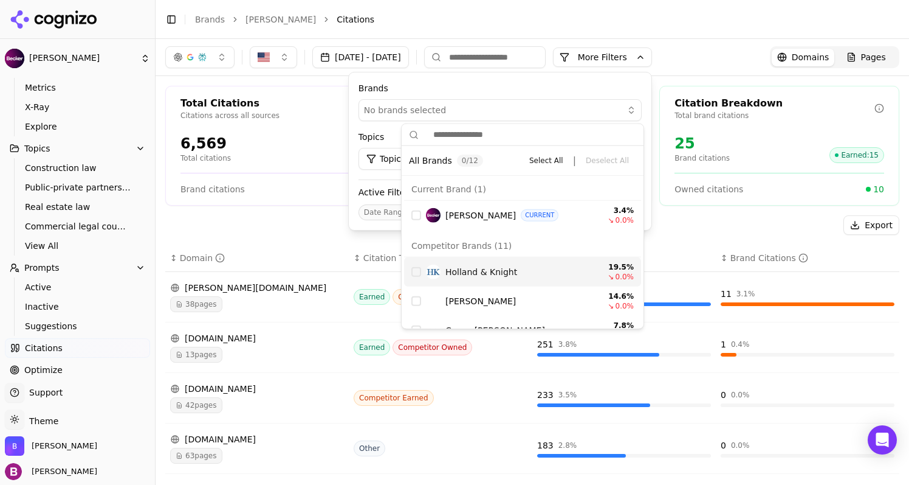
click at [416, 274] on div "Suggestions" at bounding box center [417, 272] width 10 height 10
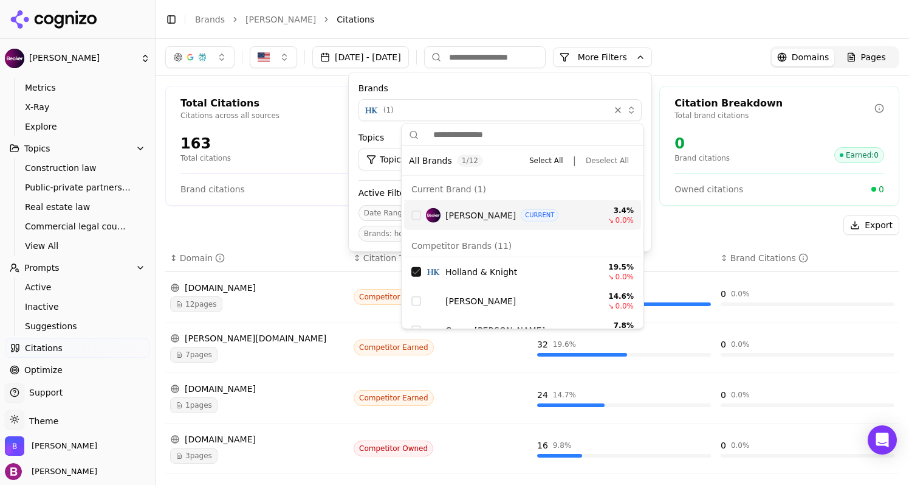
click at [649, 30] on header "Toggle Sidebar Brands [PERSON_NAME] Citations" at bounding box center [533, 19] width 754 height 39
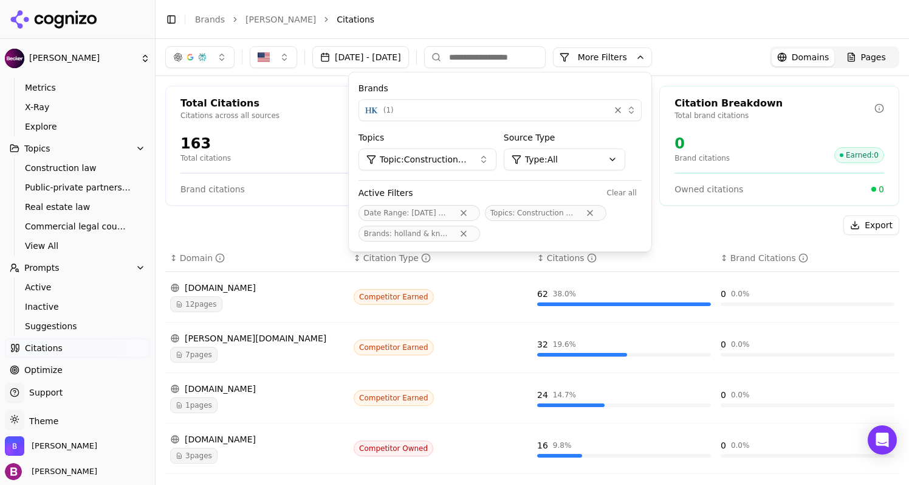
click at [705, 53] on div "[DATE] - [DATE] More More Filters Brands ( 1 ) Topics Topic: Construction law S…" at bounding box center [532, 57] width 734 height 22
click at [652, 57] on button "More Filters" at bounding box center [602, 56] width 99 height 19
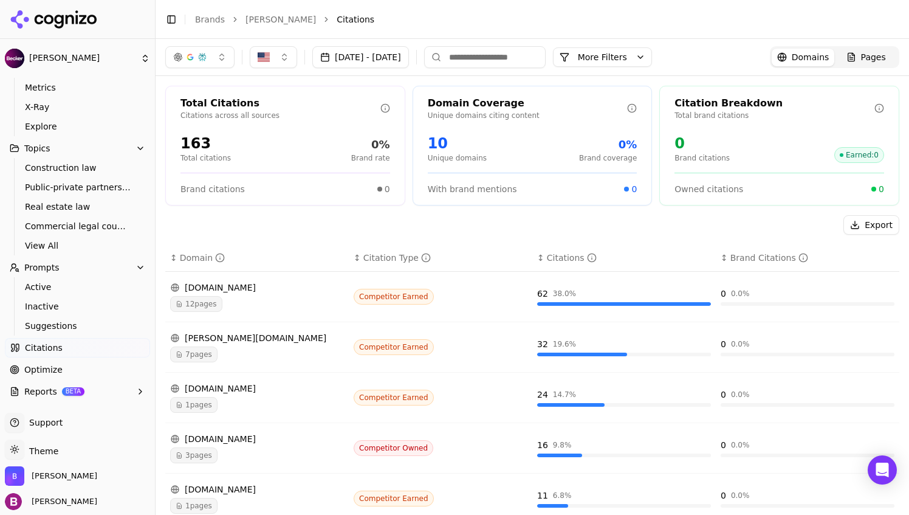
click at [630, 52] on button "More Filters" at bounding box center [602, 56] width 99 height 19
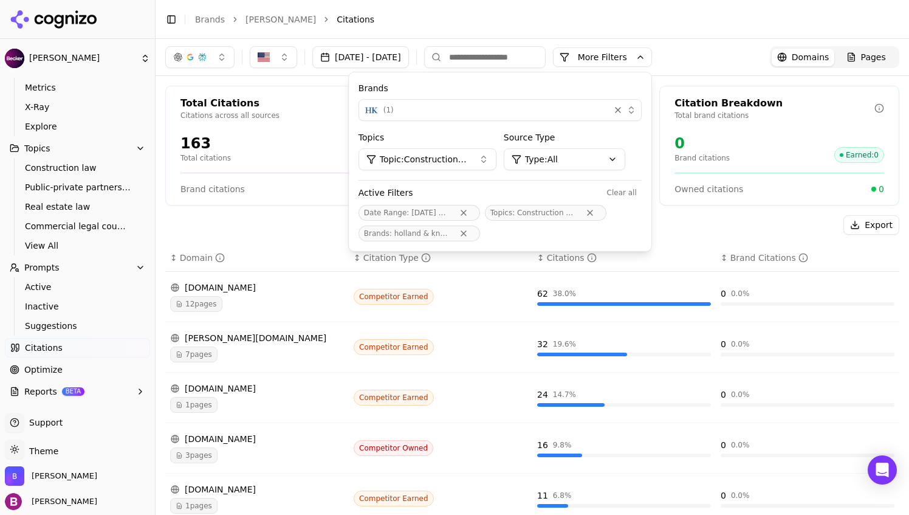
click at [475, 233] on button "Remove Brands filter" at bounding box center [464, 234] width 22 height 10
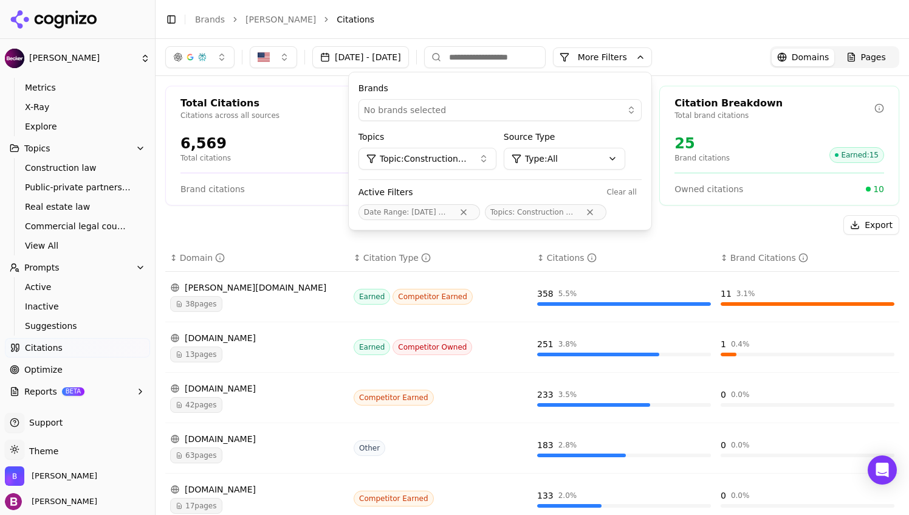
click at [265, 223] on div "Export" at bounding box center [532, 224] width 734 height 19
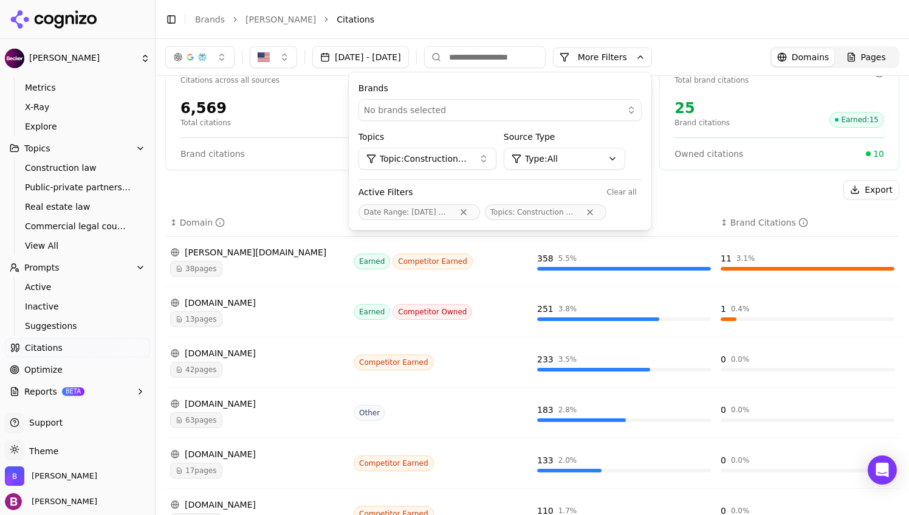
scroll to position [61, 0]
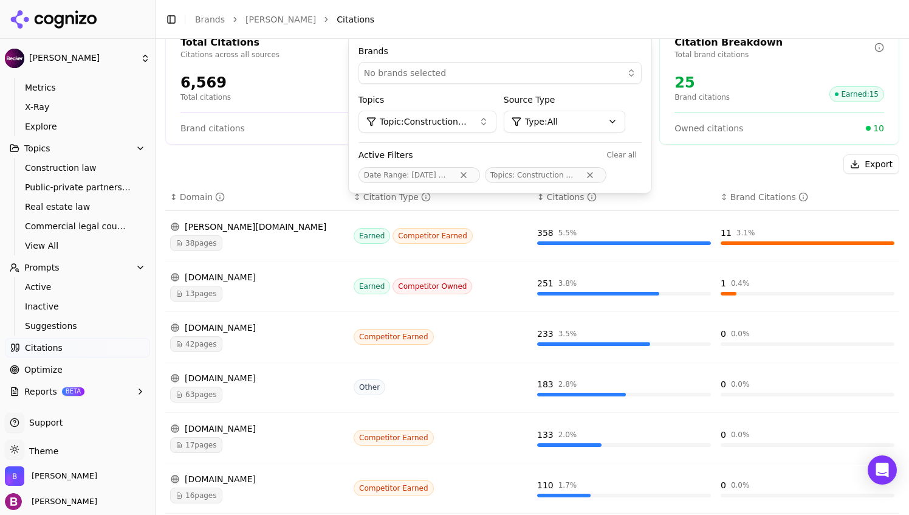
click at [273, 137] on div "Total Citations Citations across all sources 6,569 Total citations 0.4% Brand r…" at bounding box center [285, 85] width 240 height 120
click at [280, 160] on div "Export" at bounding box center [532, 163] width 734 height 19
click at [666, 33] on header "Toggle Sidebar Brands [PERSON_NAME] Citations" at bounding box center [533, 19] width 754 height 39
click at [735, 159] on div "Export" at bounding box center [532, 163] width 734 height 19
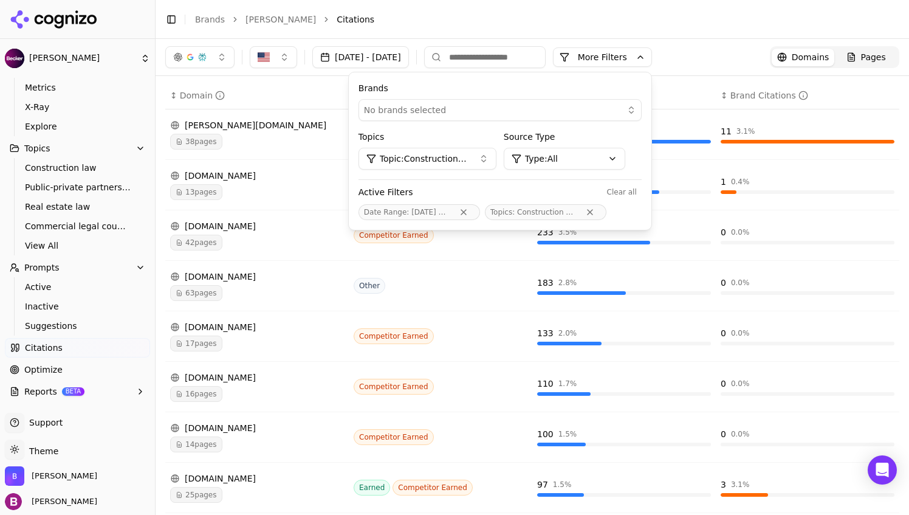
scroll to position [0, 0]
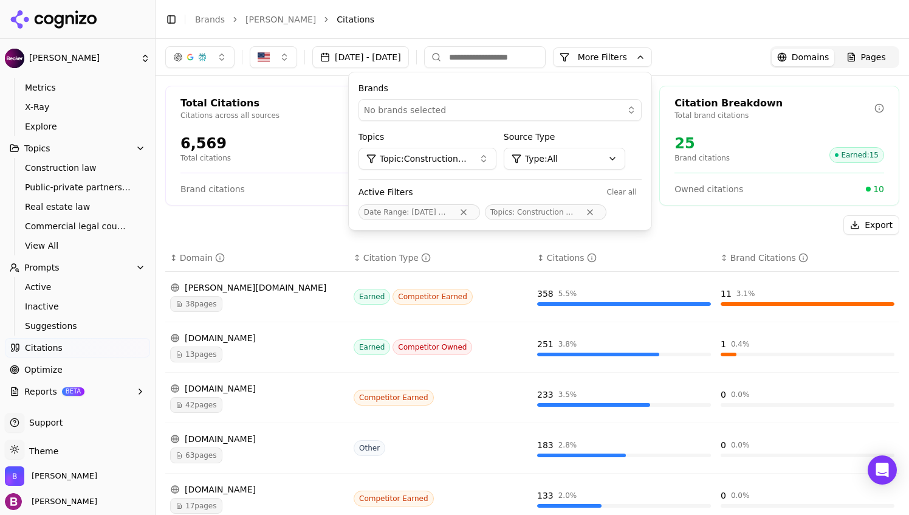
click at [642, 191] on button "Clear all" at bounding box center [622, 192] width 40 height 15
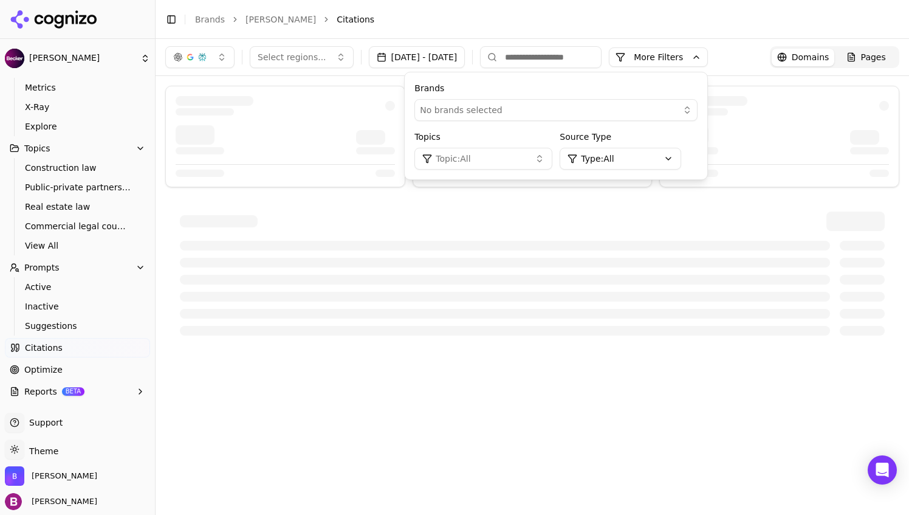
click at [348, 202] on div at bounding box center [532, 273] width 734 height 153
click at [534, 31] on header "Toggle Sidebar Brands [PERSON_NAME] Citations" at bounding box center [533, 19] width 754 height 39
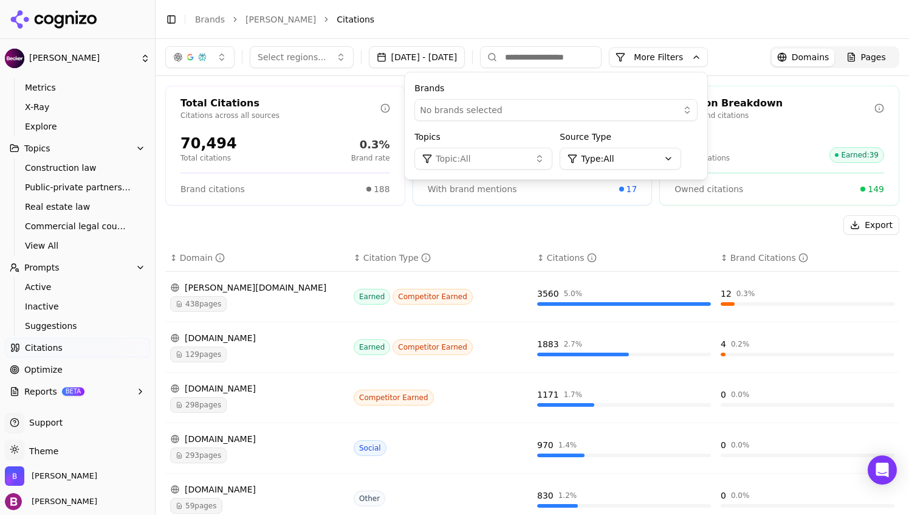
click at [609, 120] on button "No brands selected" at bounding box center [556, 110] width 283 height 22
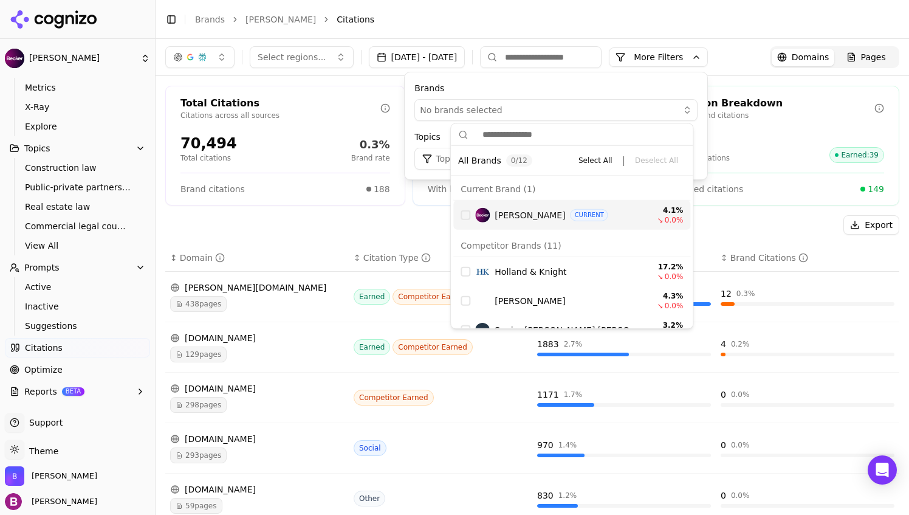
click at [464, 214] on div "Suggestions" at bounding box center [466, 215] width 10 height 10
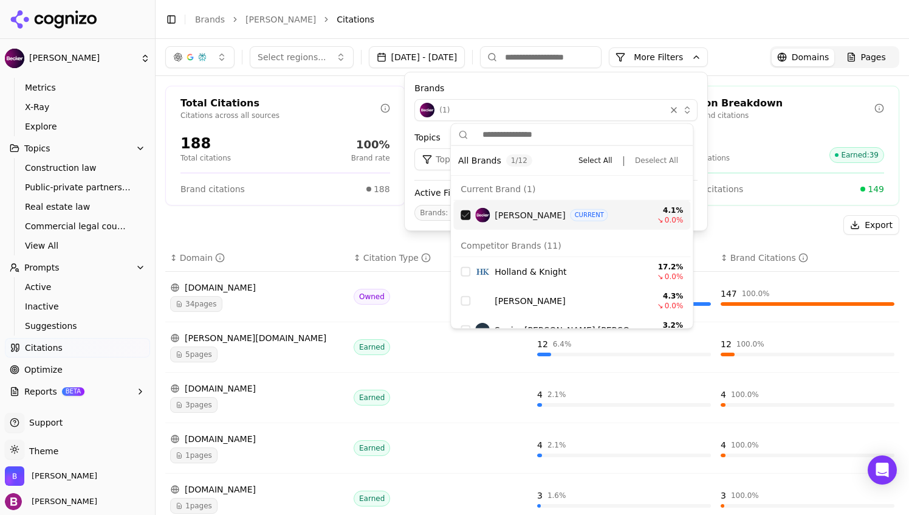
click at [300, 222] on div "Export" at bounding box center [532, 224] width 734 height 19
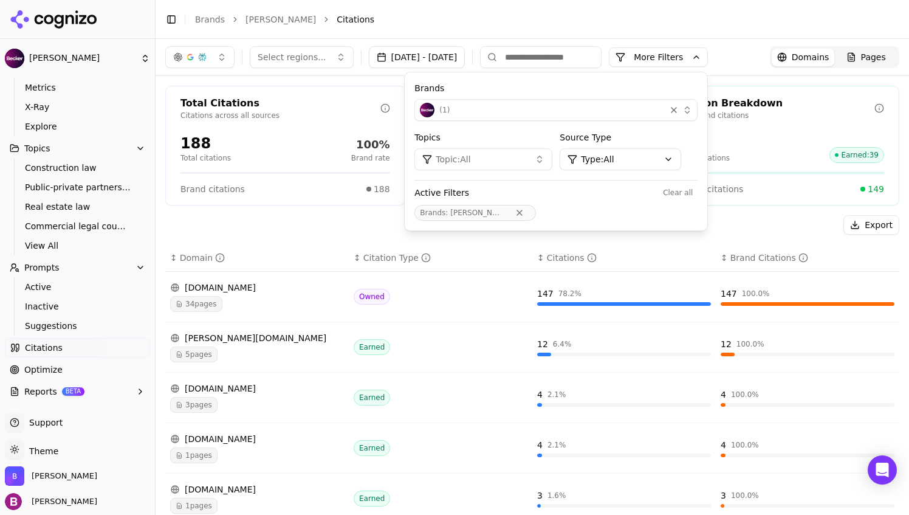
click at [551, 162] on button "Topic: All" at bounding box center [484, 159] width 138 height 22
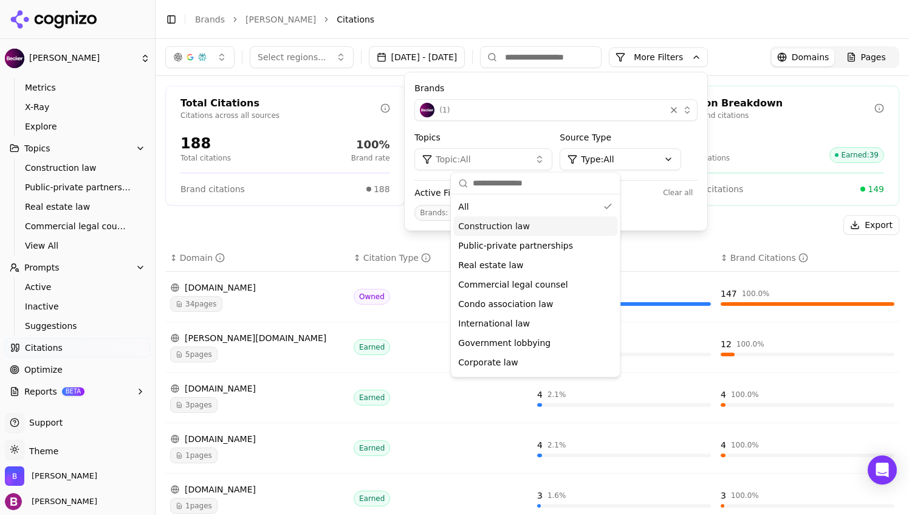
click at [493, 224] on span "Construction law" at bounding box center [494, 226] width 72 height 12
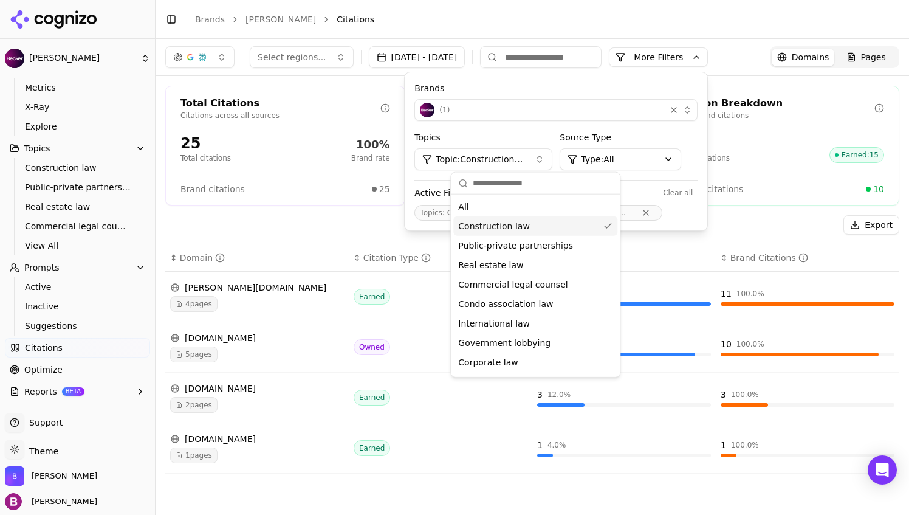
click at [294, 208] on div "Total Citations Citations across all sources 25 Total citations 100% Brand rate…" at bounding box center [533, 284] width 754 height 417
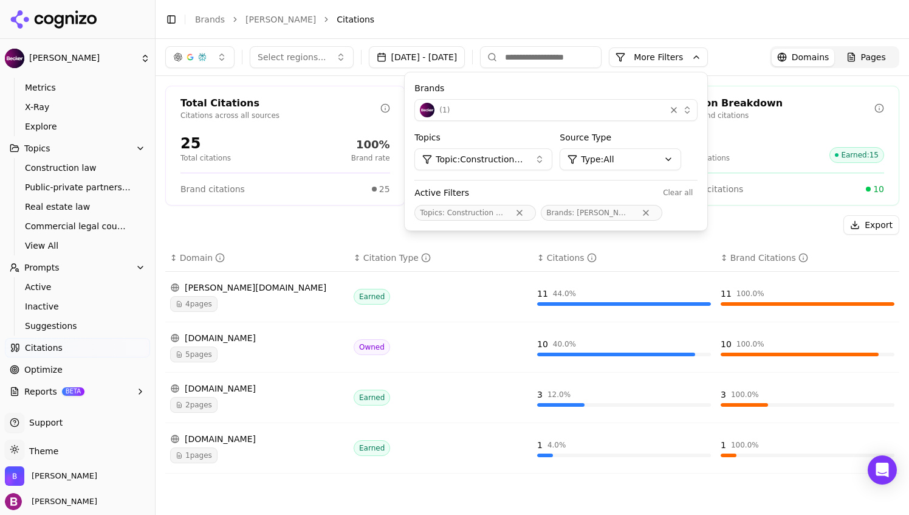
click at [359, 217] on div "Export" at bounding box center [532, 224] width 734 height 19
click at [692, 53] on button "More Filters" at bounding box center [658, 56] width 99 height 19
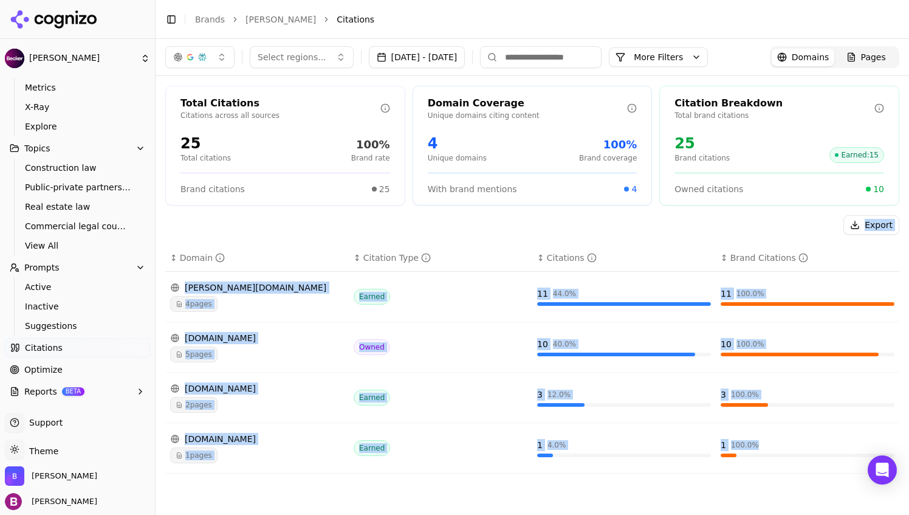
drag, startPoint x: 216, startPoint y: 219, endPoint x: 787, endPoint y: 467, distance: 622.1
click at [787, 467] on div "Export ↕ Domain ↕ Citation Type ↕ Citations ↕ Brand Citations [PERSON_NAME][DOM…" at bounding box center [532, 349] width 734 height 268
click at [283, 229] on div "Export" at bounding box center [532, 224] width 734 height 19
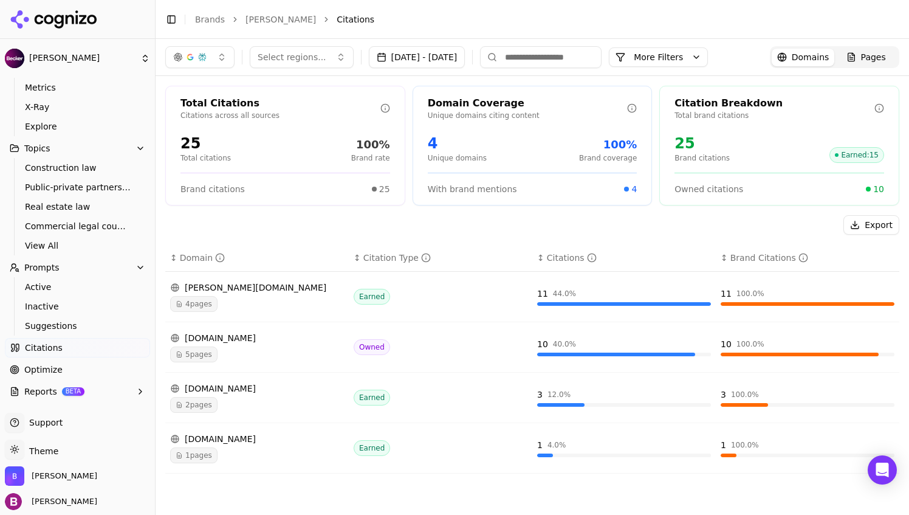
click at [252, 335] on div "[DOMAIN_NAME]" at bounding box center [257, 338] width 174 height 12
